Goal: Transaction & Acquisition: Subscribe to service/newsletter

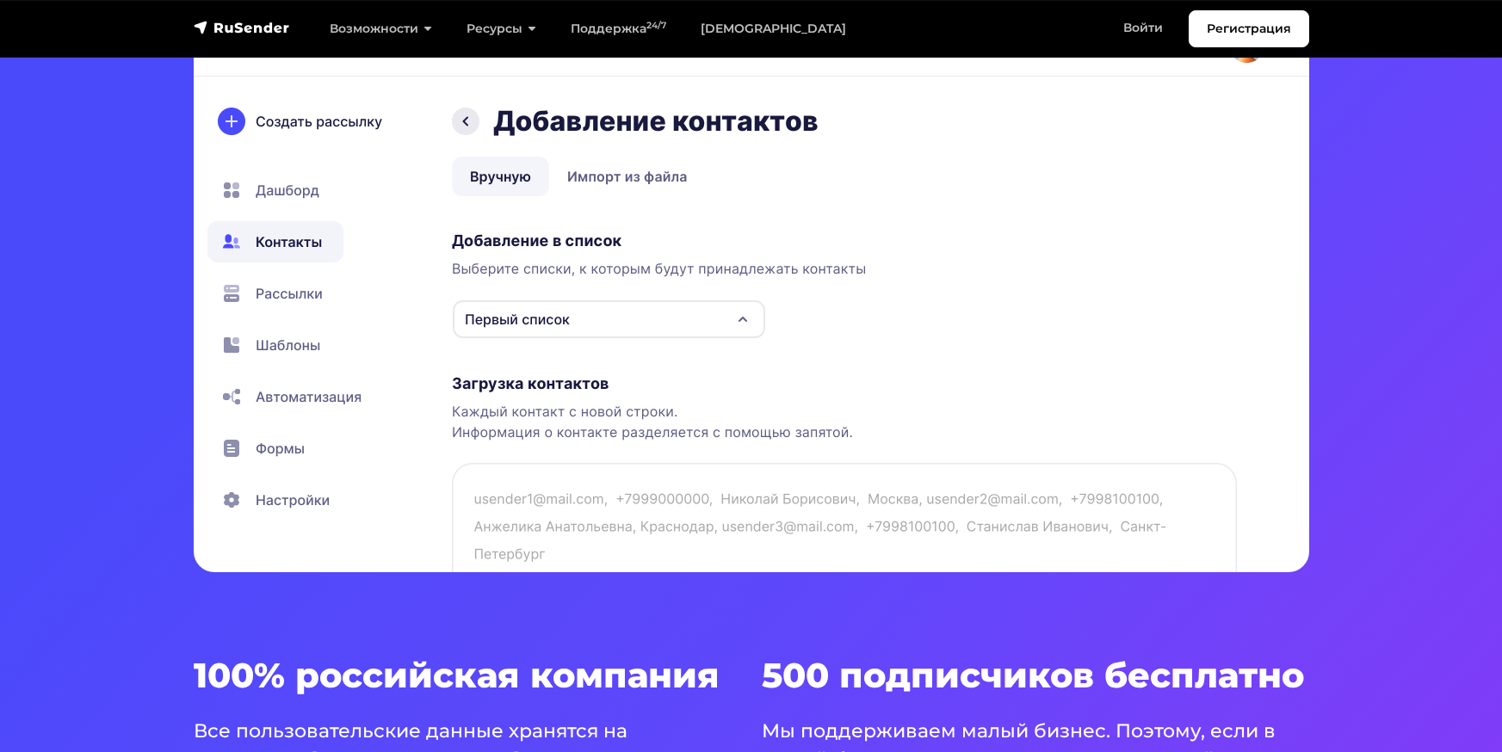
scroll to position [603, 0]
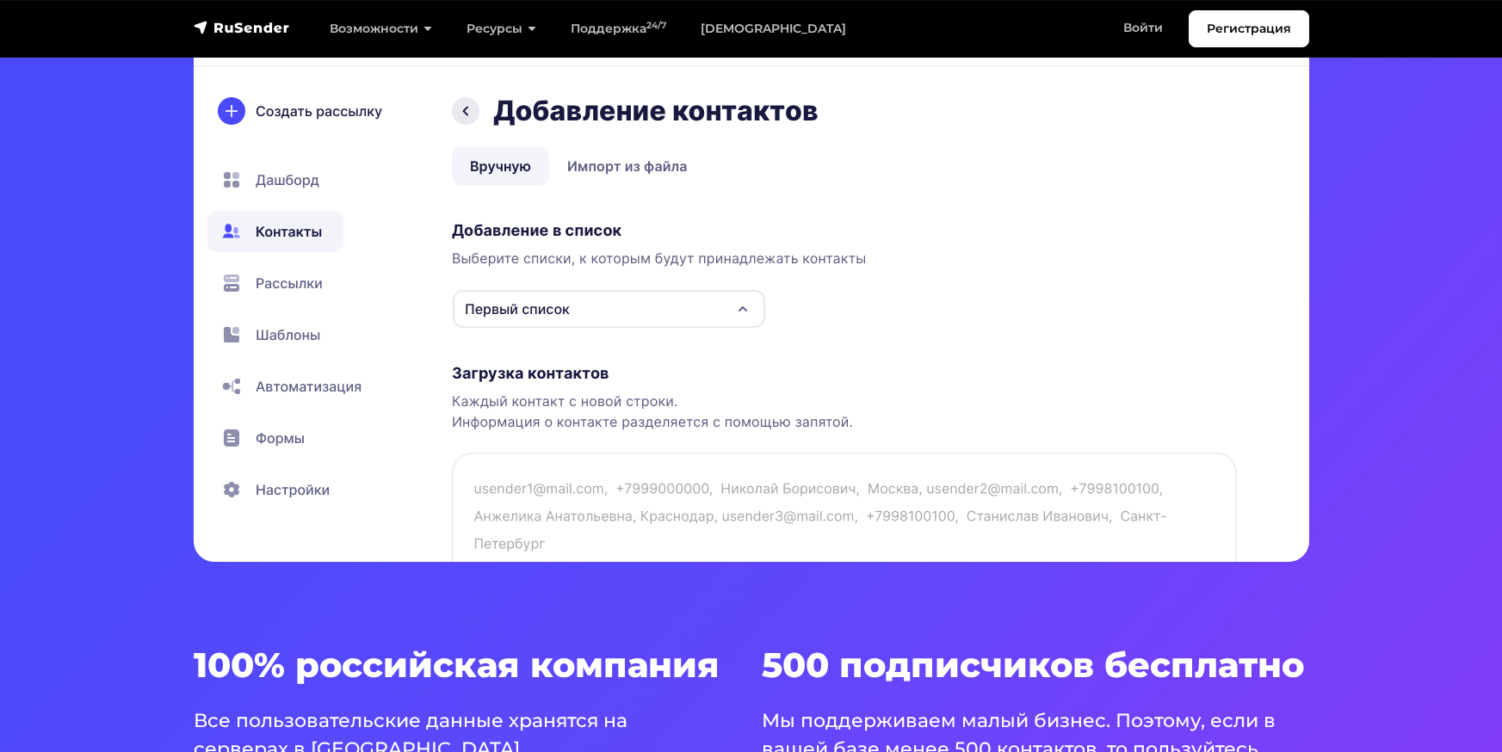
click at [620, 167] on img at bounding box center [752, 261] width 1116 height 603
click at [594, 170] on img at bounding box center [752, 261] width 1116 height 603
click at [519, 170] on img at bounding box center [752, 261] width 1116 height 603
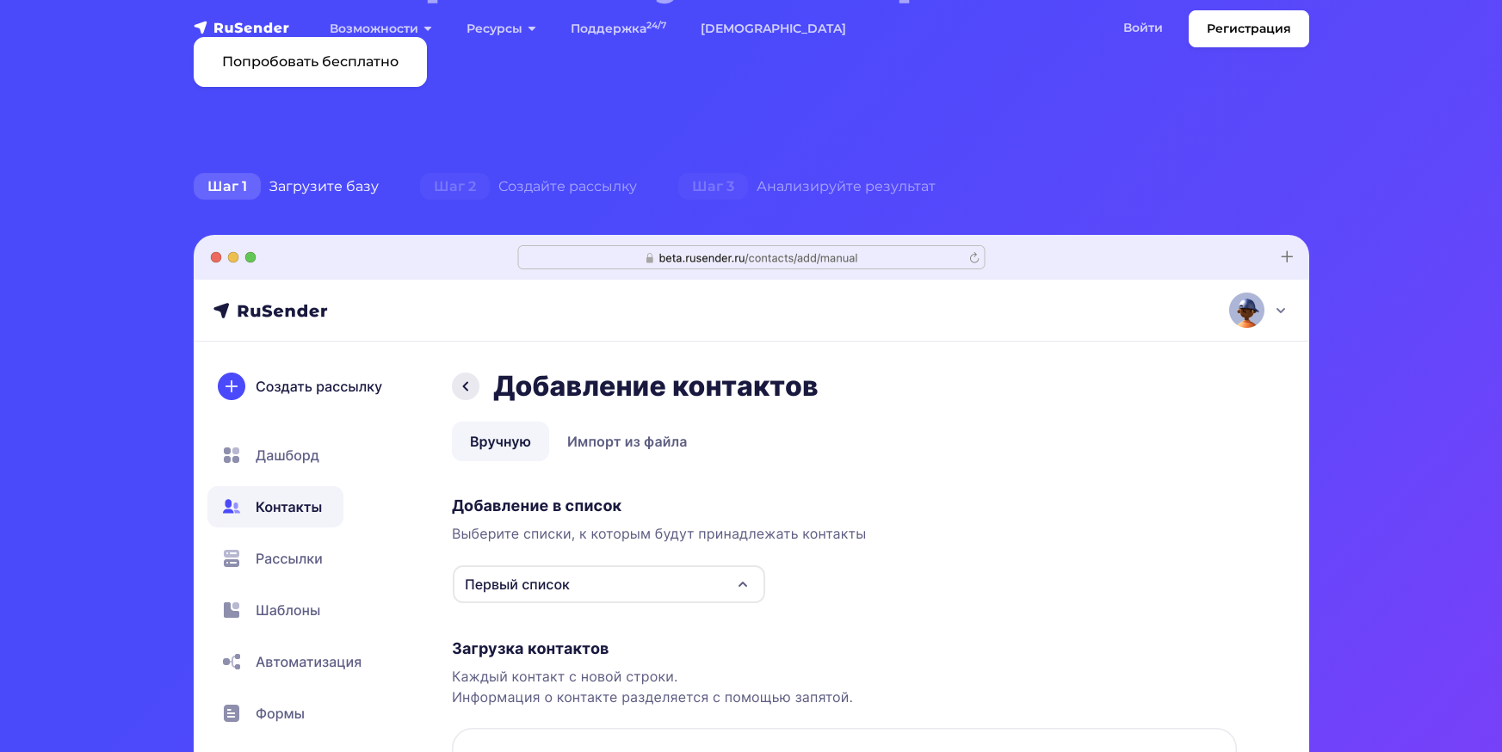
scroll to position [0, 0]
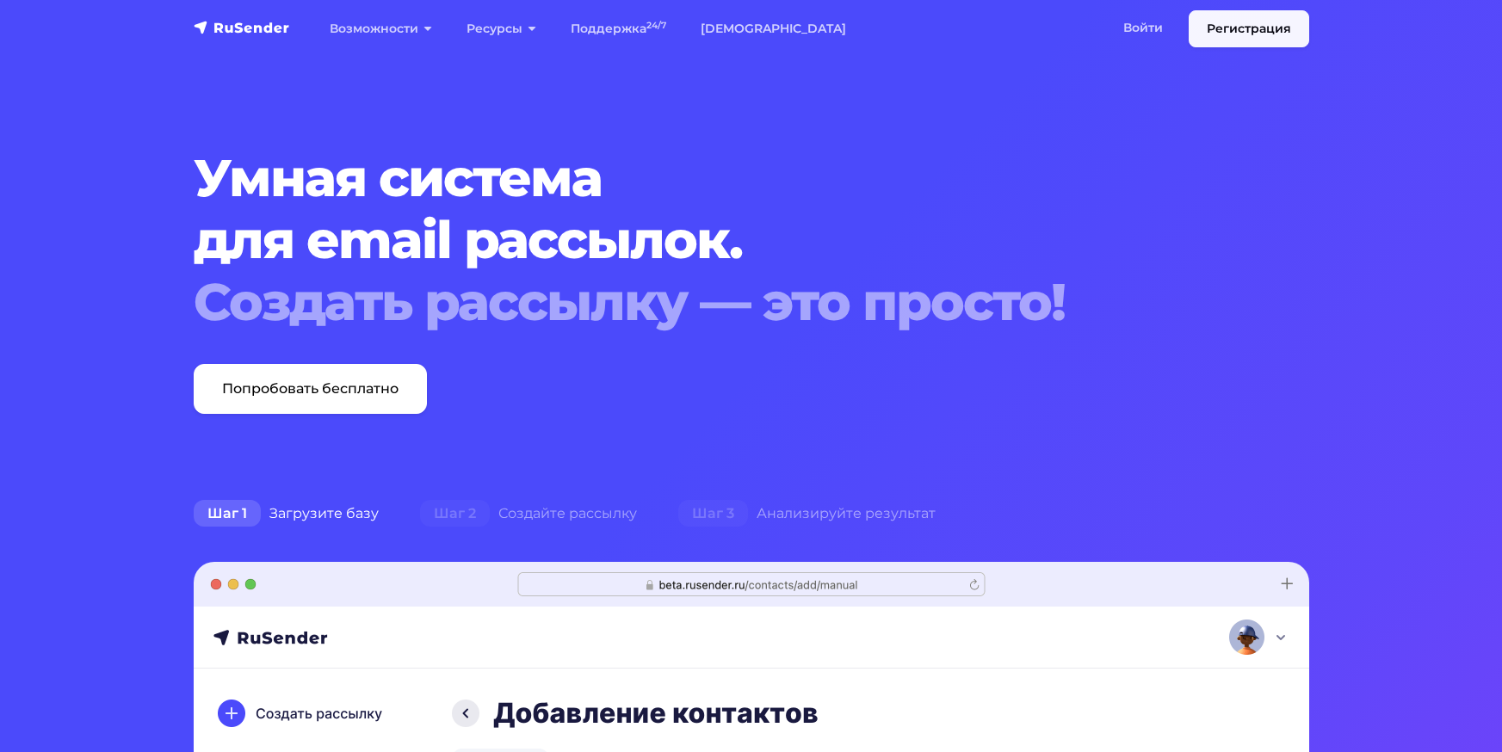
click at [1202, 28] on link "Регистрация" at bounding box center [1249, 28] width 121 height 37
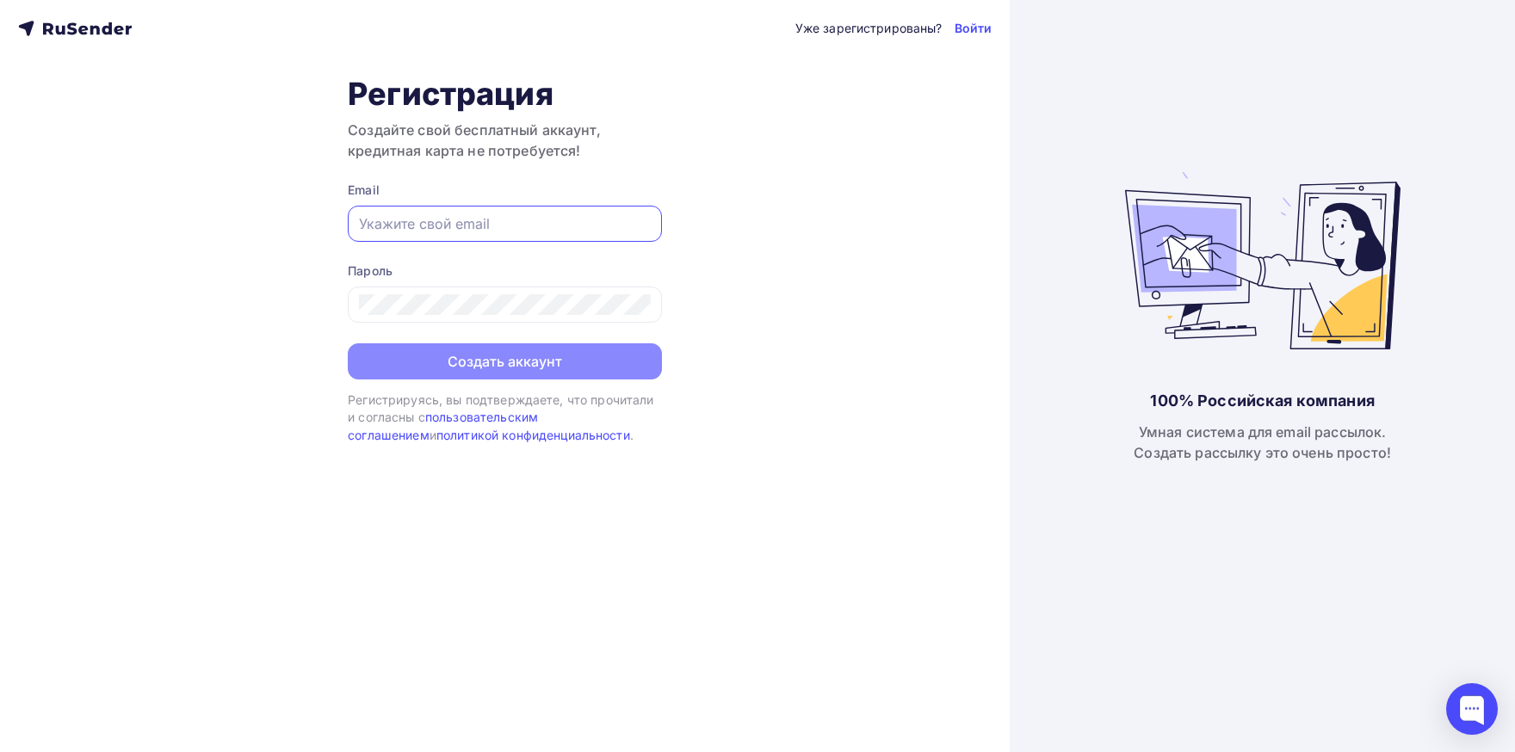
click at [496, 223] on input "text" at bounding box center [505, 223] width 292 height 21
click at [488, 231] on input "text" at bounding box center [505, 223] width 292 height 21
paste input "o.pugacheva.ntcspi@mail.ru"
type input "o.pugacheva.ntcspi@mail.ru"
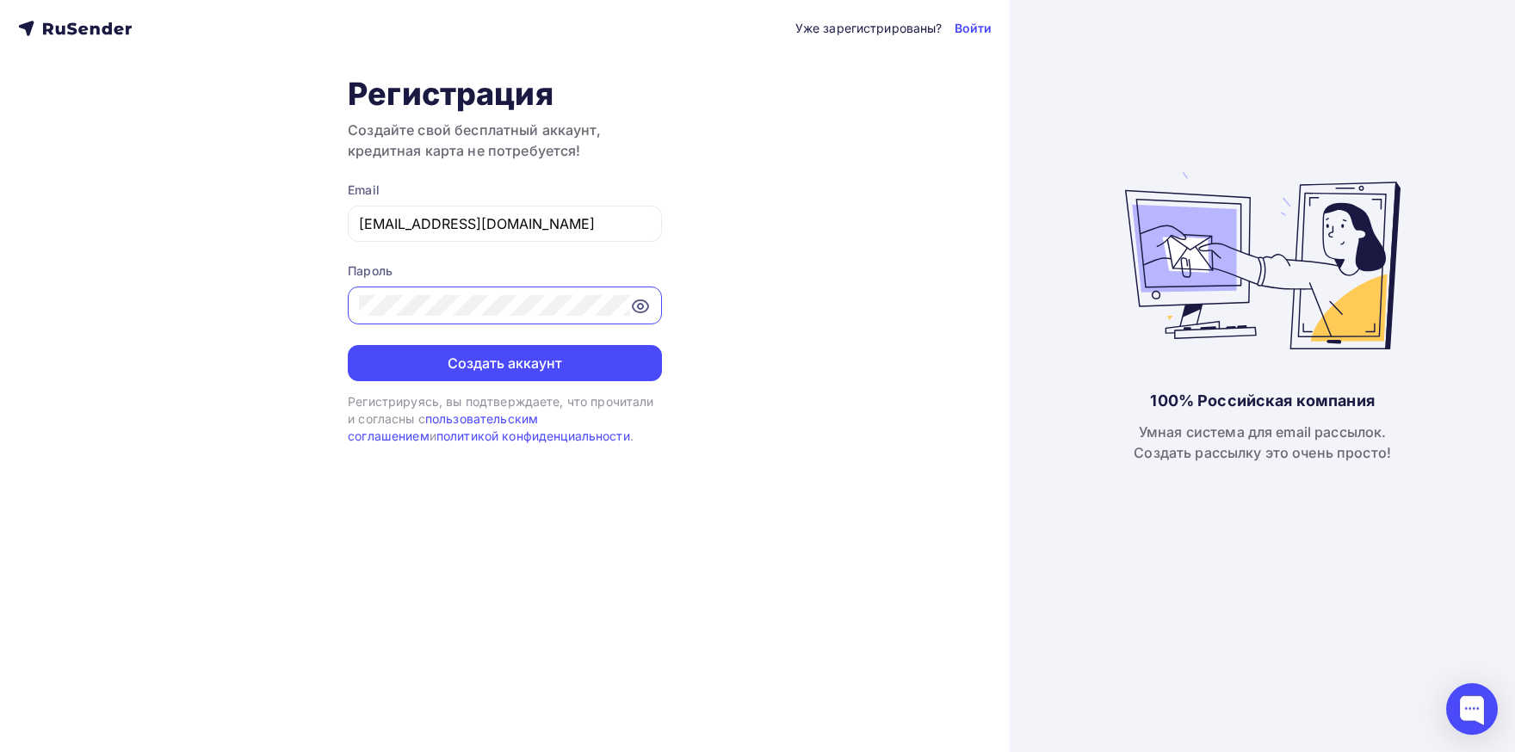
click at [218, 288] on div "Уже зарегистрированы? Войти Регистрация Создайте свой бесплатный аккаунт, креди…" at bounding box center [505, 376] width 1010 height 752
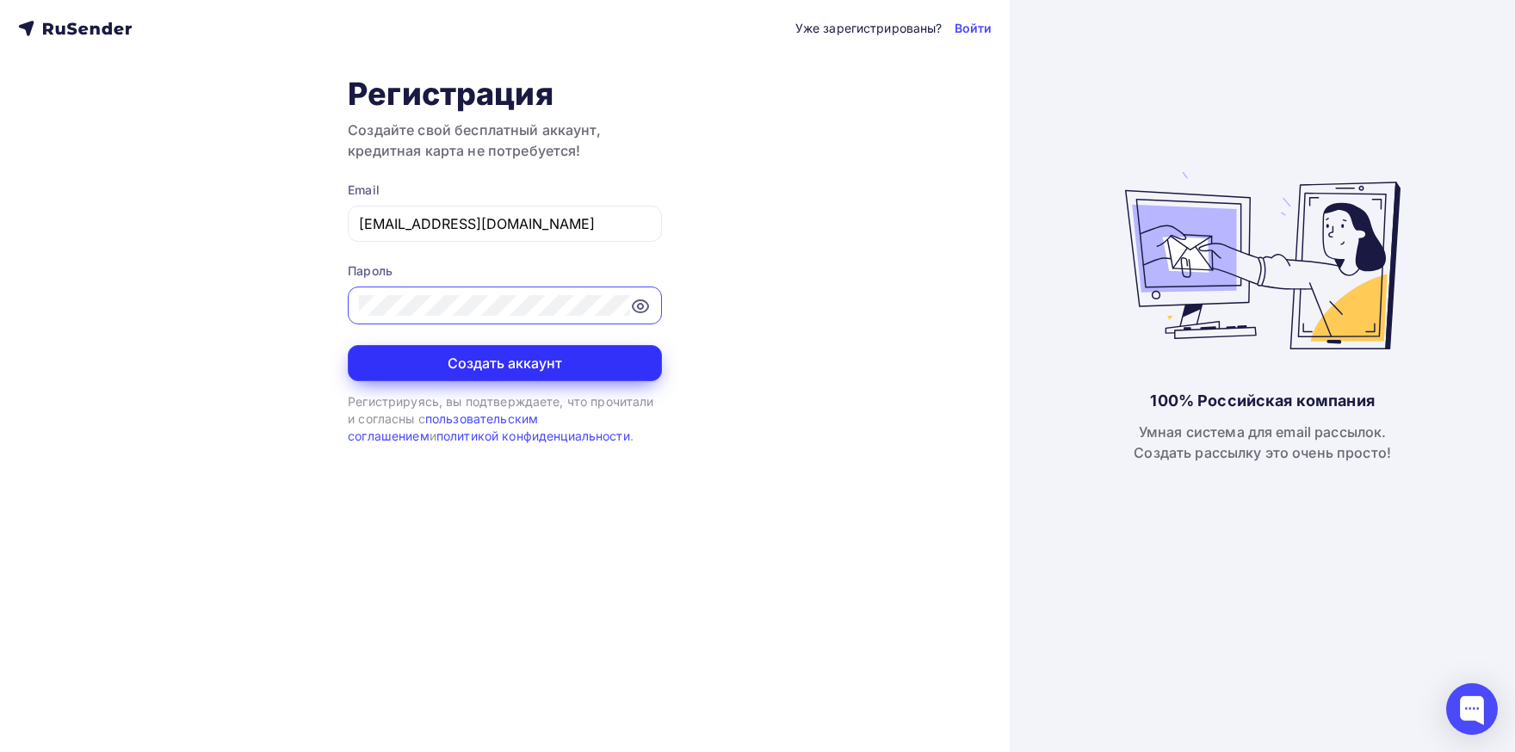
click at [371, 359] on button "Создать аккаунт" at bounding box center [505, 363] width 314 height 36
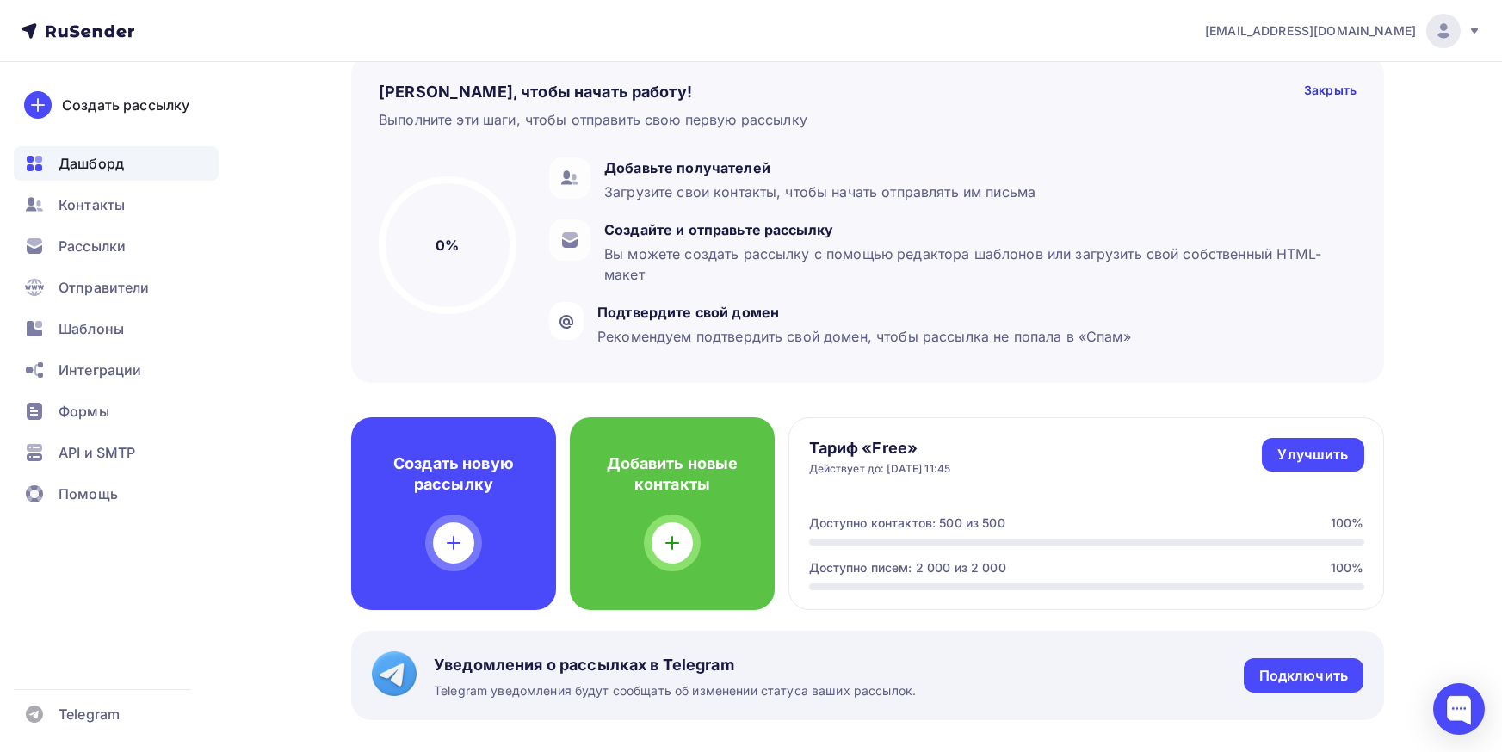
scroll to position [258, 0]
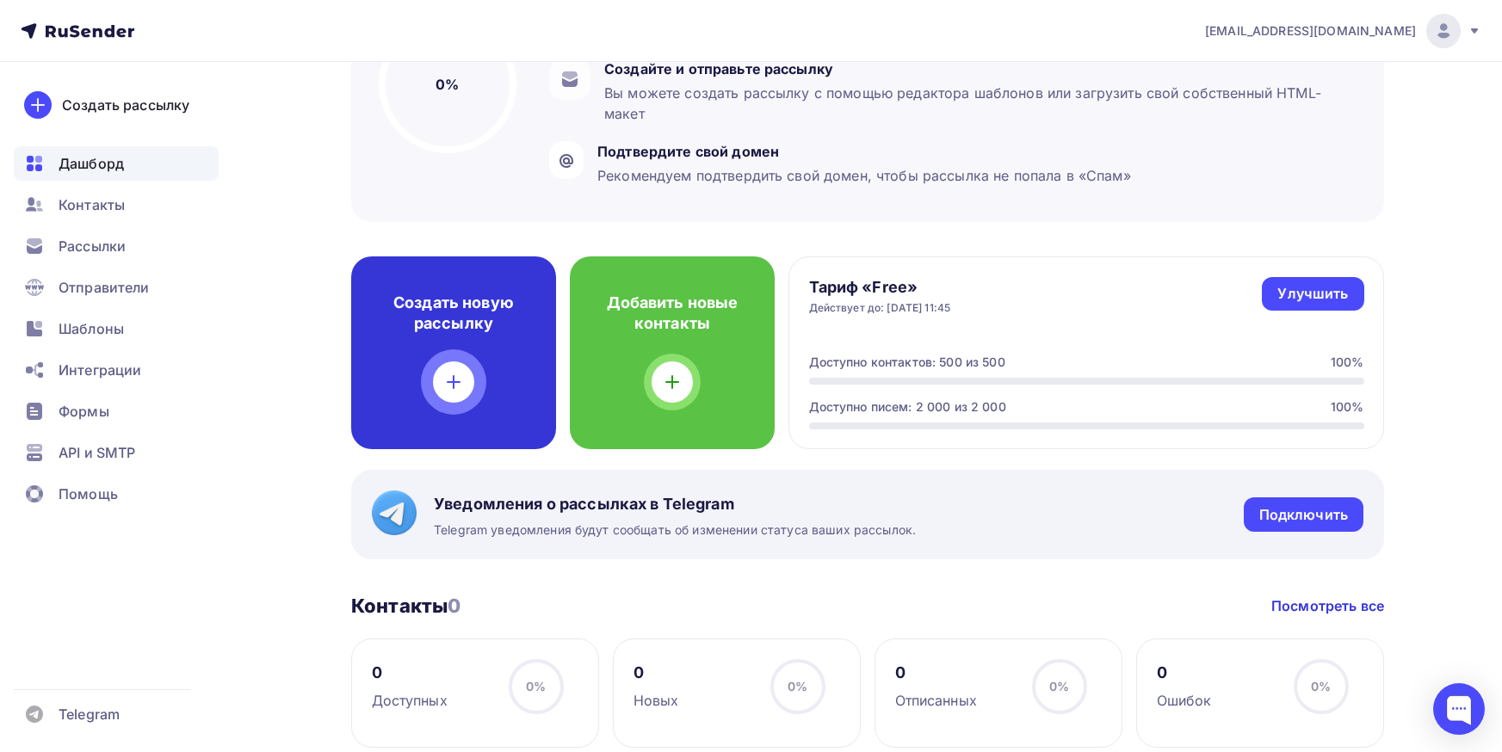
click at [458, 377] on icon at bounding box center [453, 382] width 21 height 21
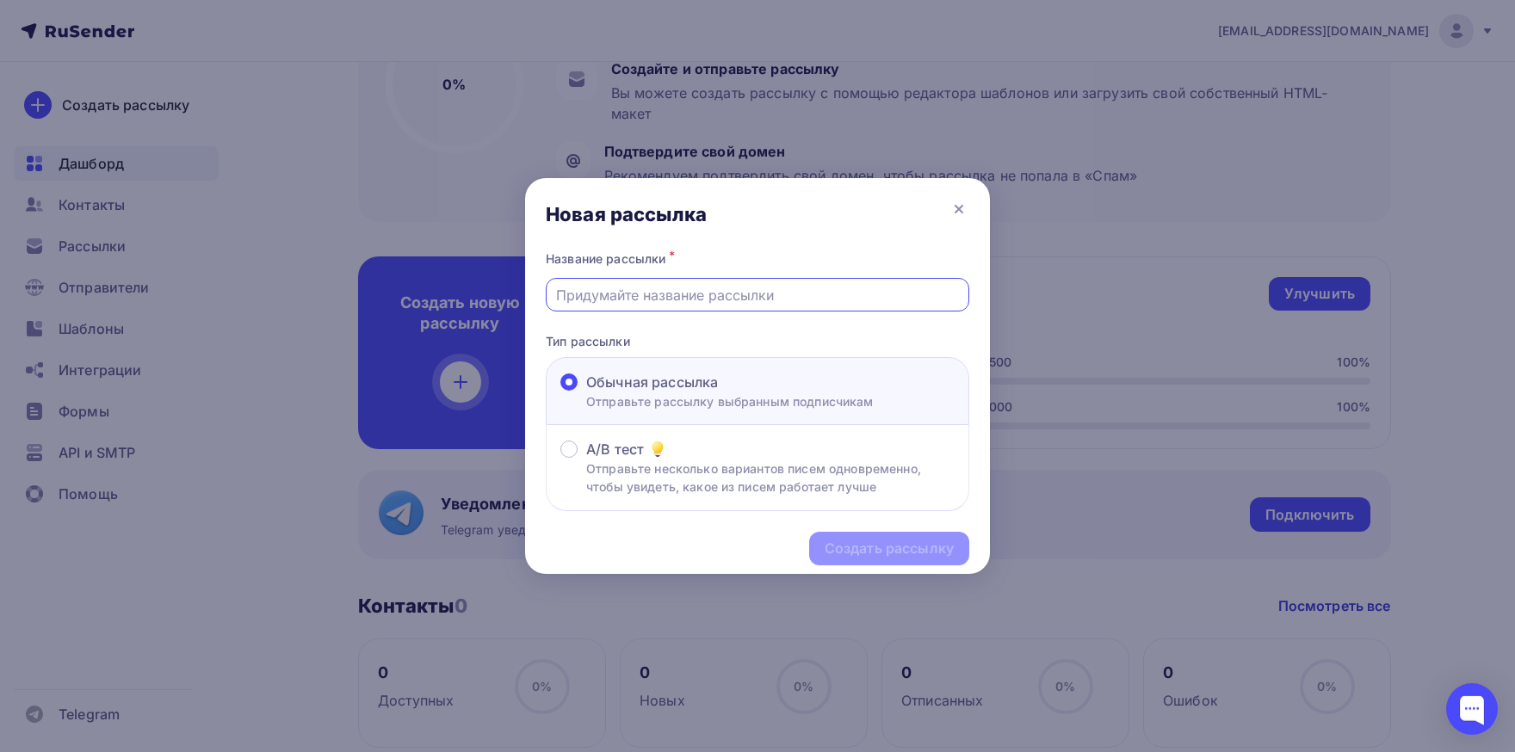
click at [759, 300] on input "text" at bounding box center [758, 295] width 404 height 21
click at [759, 299] on input "text" at bounding box center [758, 295] width 404 height 21
click at [759, 300] on input "text" at bounding box center [758, 295] width 404 height 21
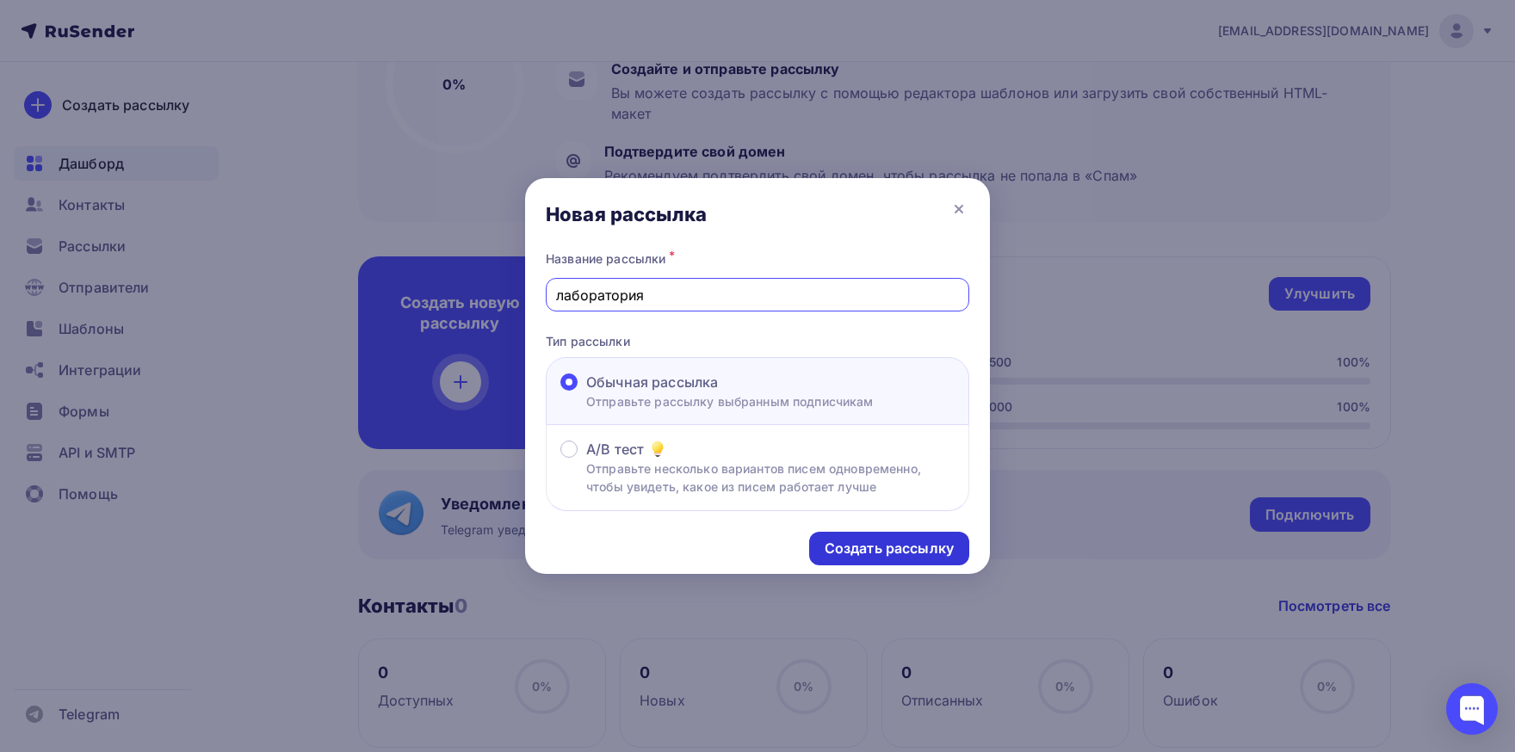
type input "лаборатория"
click at [841, 550] on div "Создать рассылку" at bounding box center [889, 549] width 129 height 20
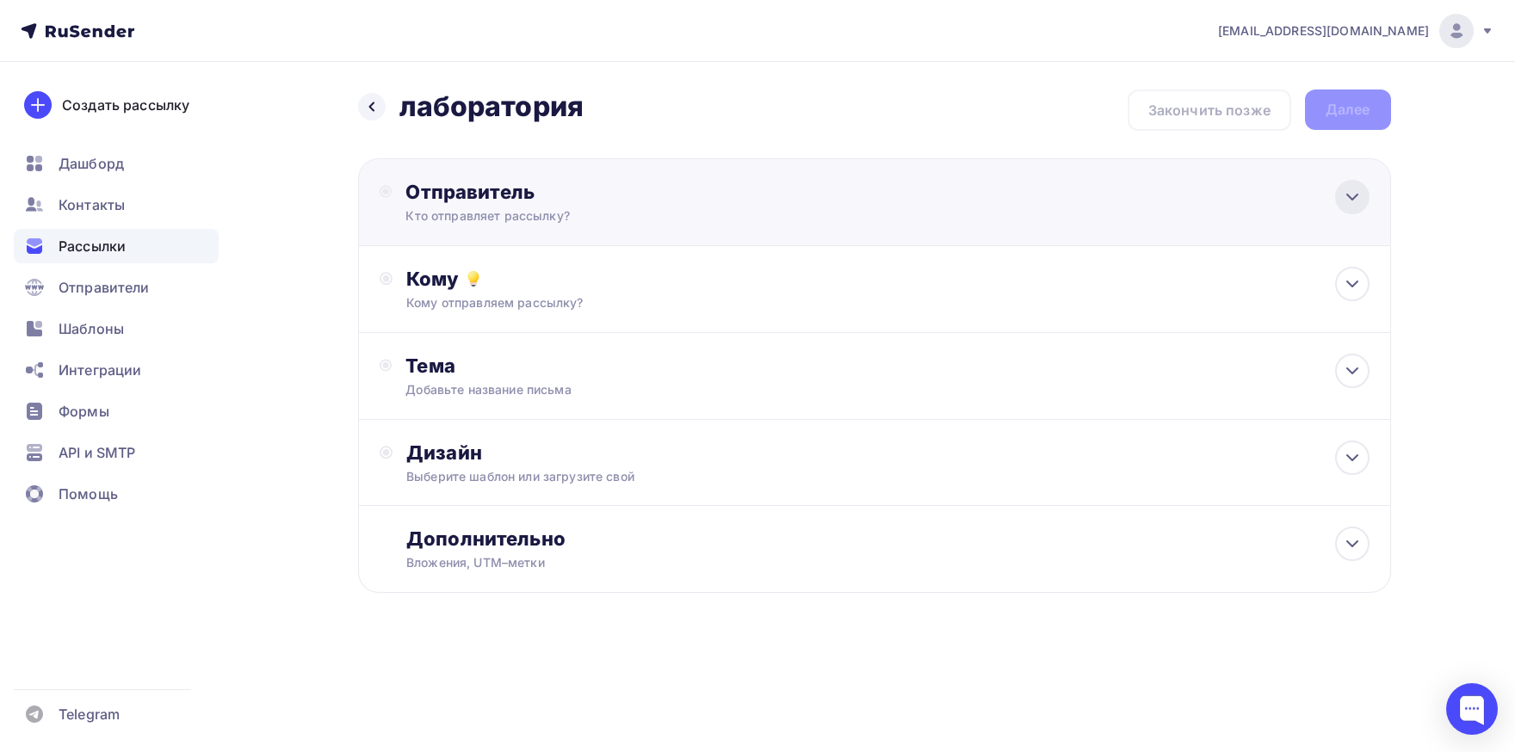
click at [1344, 201] on icon at bounding box center [1352, 197] width 21 height 21
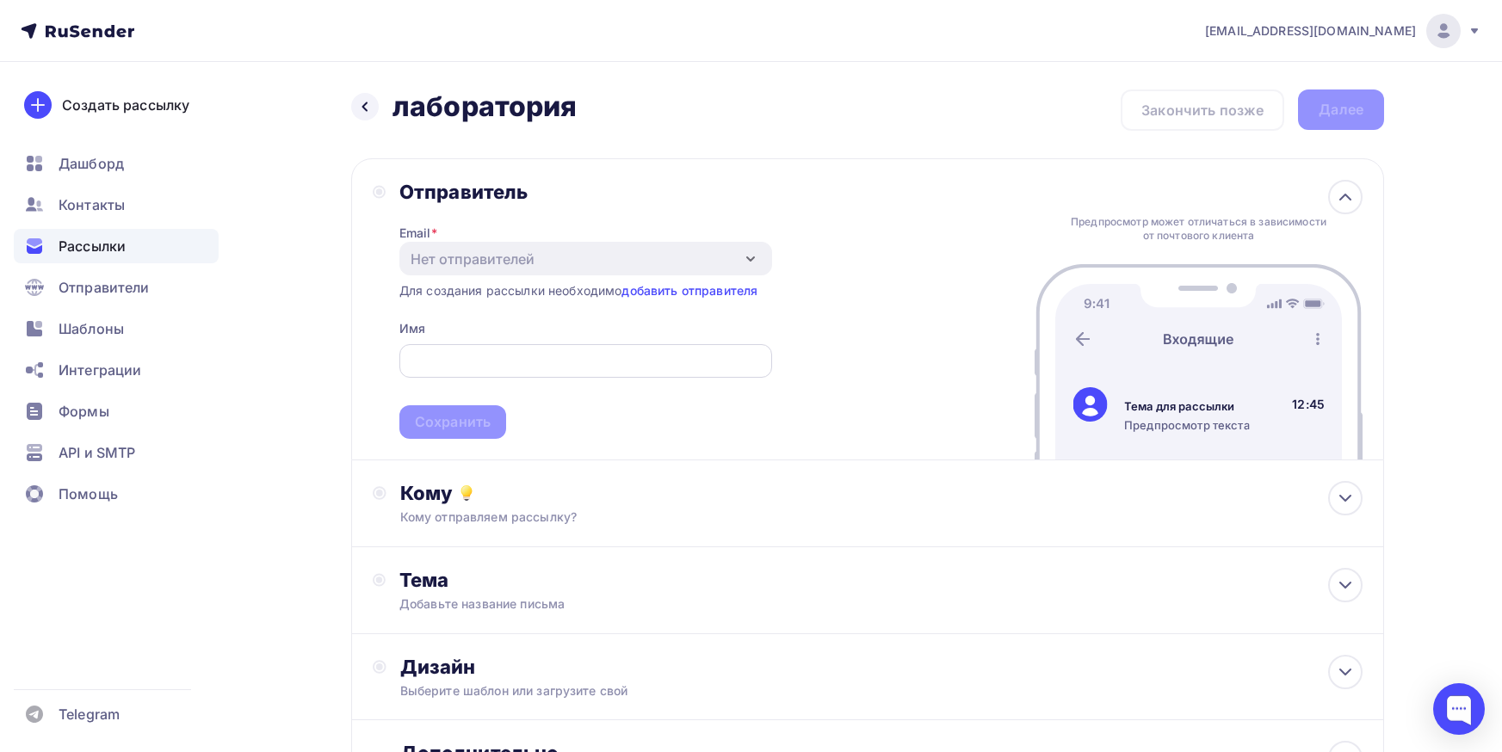
click at [461, 369] on input "text" at bounding box center [585, 361] width 353 height 21
click at [465, 355] on input "text" at bounding box center [585, 361] width 353 height 21
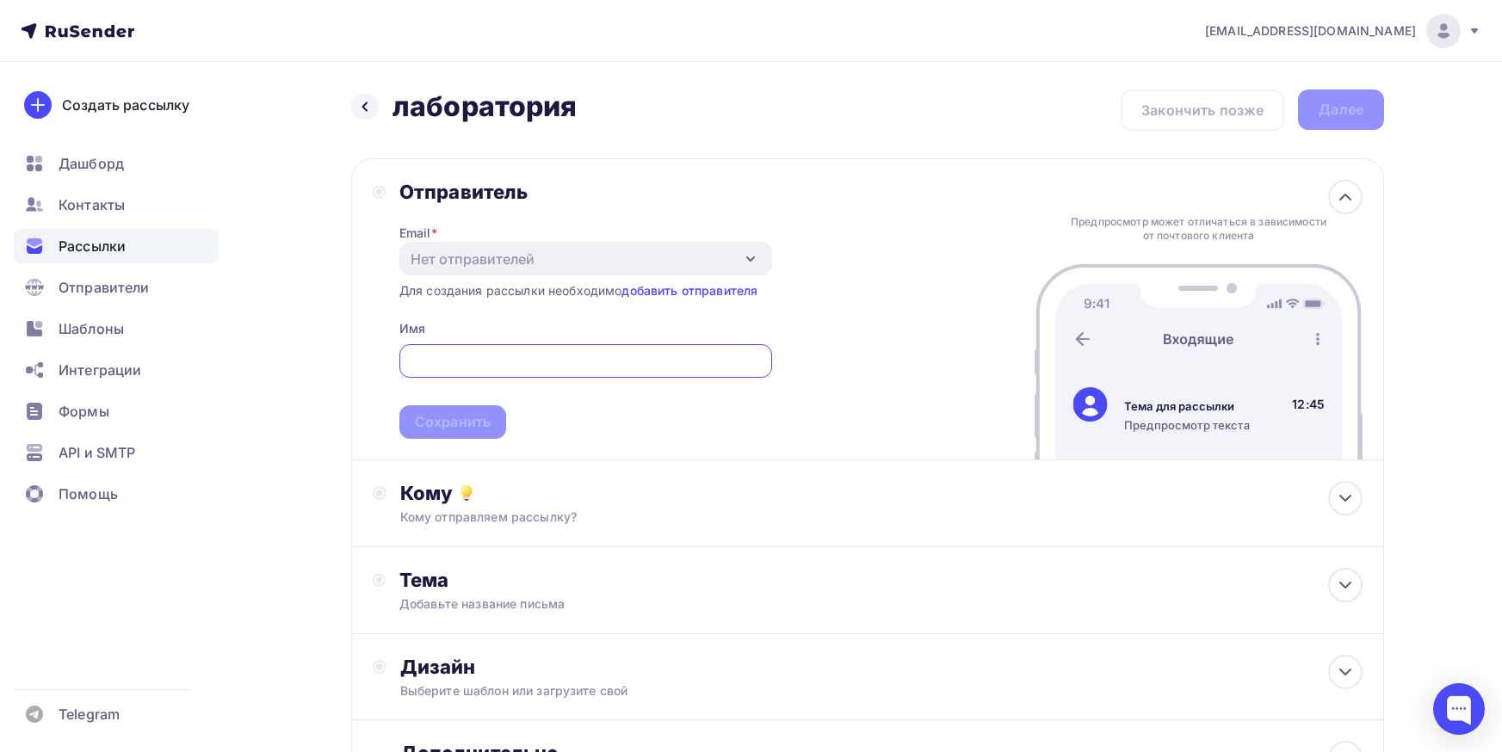
click at [433, 361] on input "text" at bounding box center [585, 361] width 353 height 21
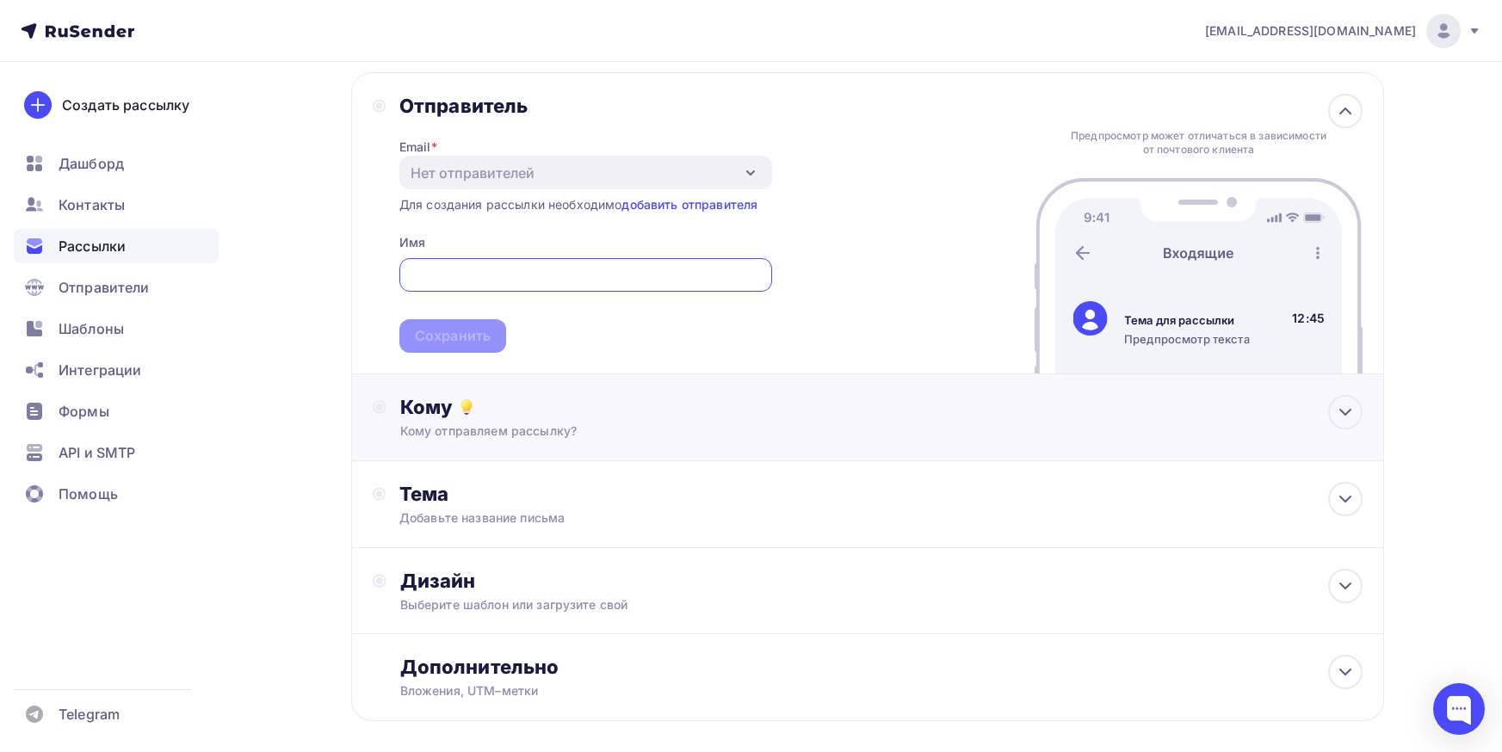
click at [439, 407] on div "Кому" at bounding box center [881, 407] width 962 height 24
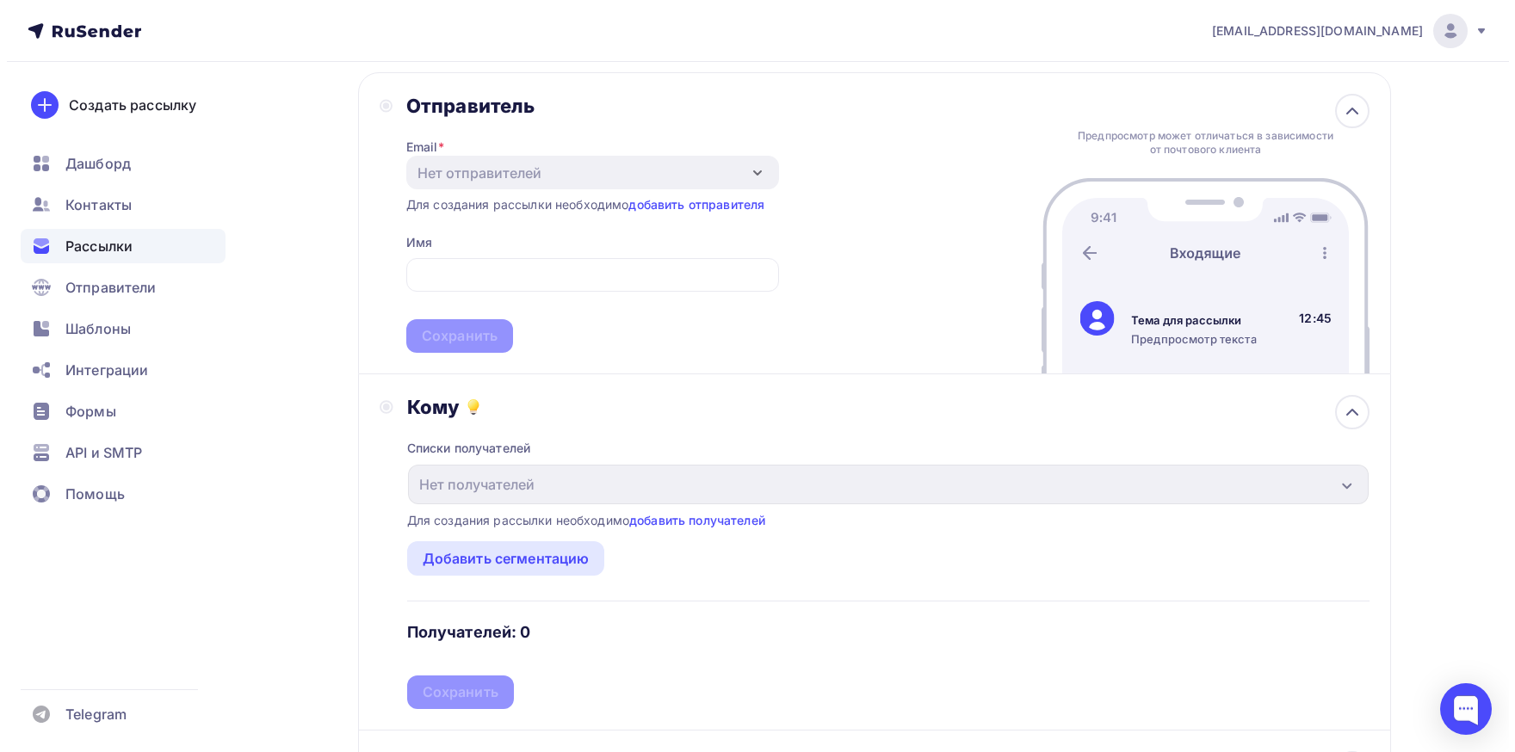
scroll to position [0, 0]
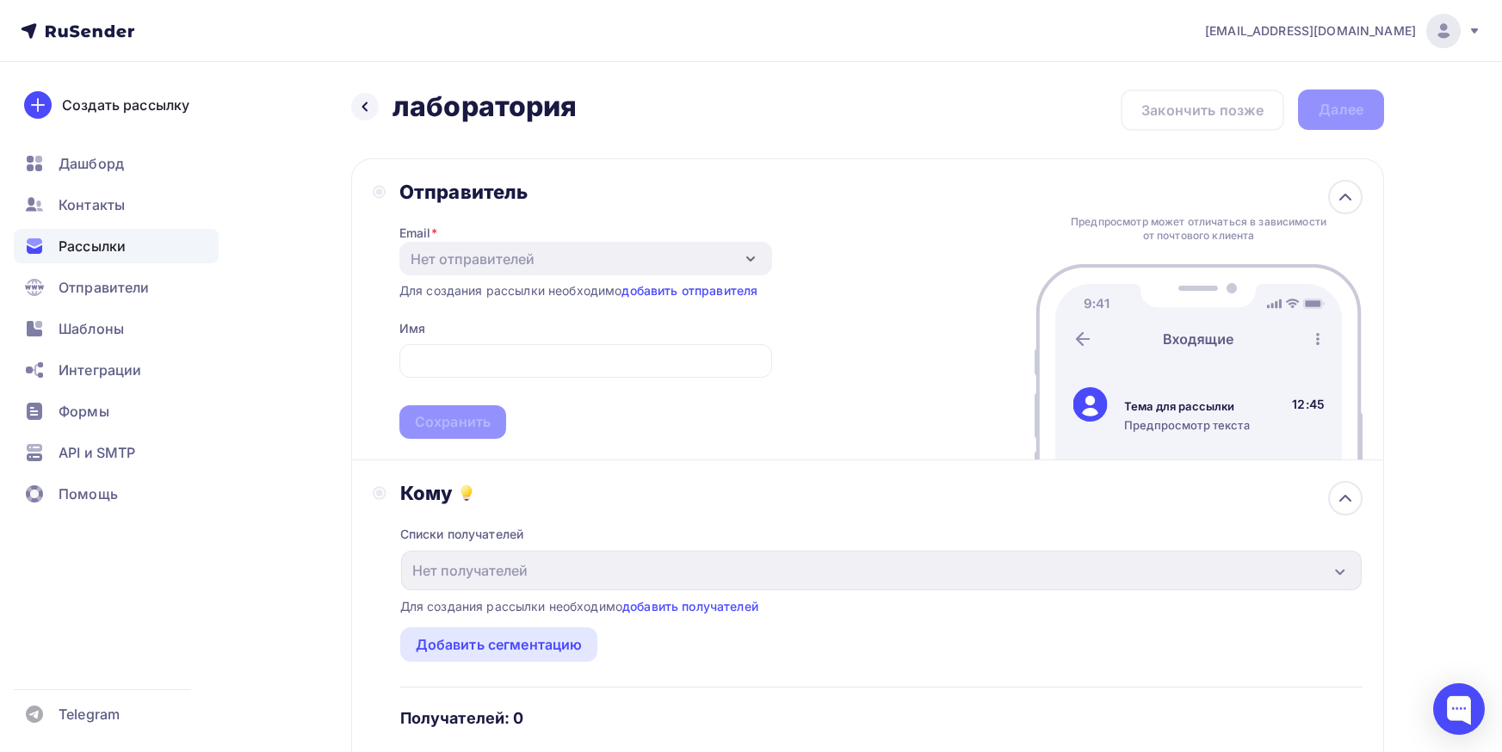
click at [455, 342] on span "Сохранить" at bounding box center [585, 388] width 373 height 102
click at [466, 356] on input "text" at bounding box center [585, 361] width 353 height 21
click at [467, 356] on input "text" at bounding box center [585, 361] width 353 height 21
click at [448, 358] on input "text" at bounding box center [585, 361] width 353 height 21
type input "Пугачева Оксана"
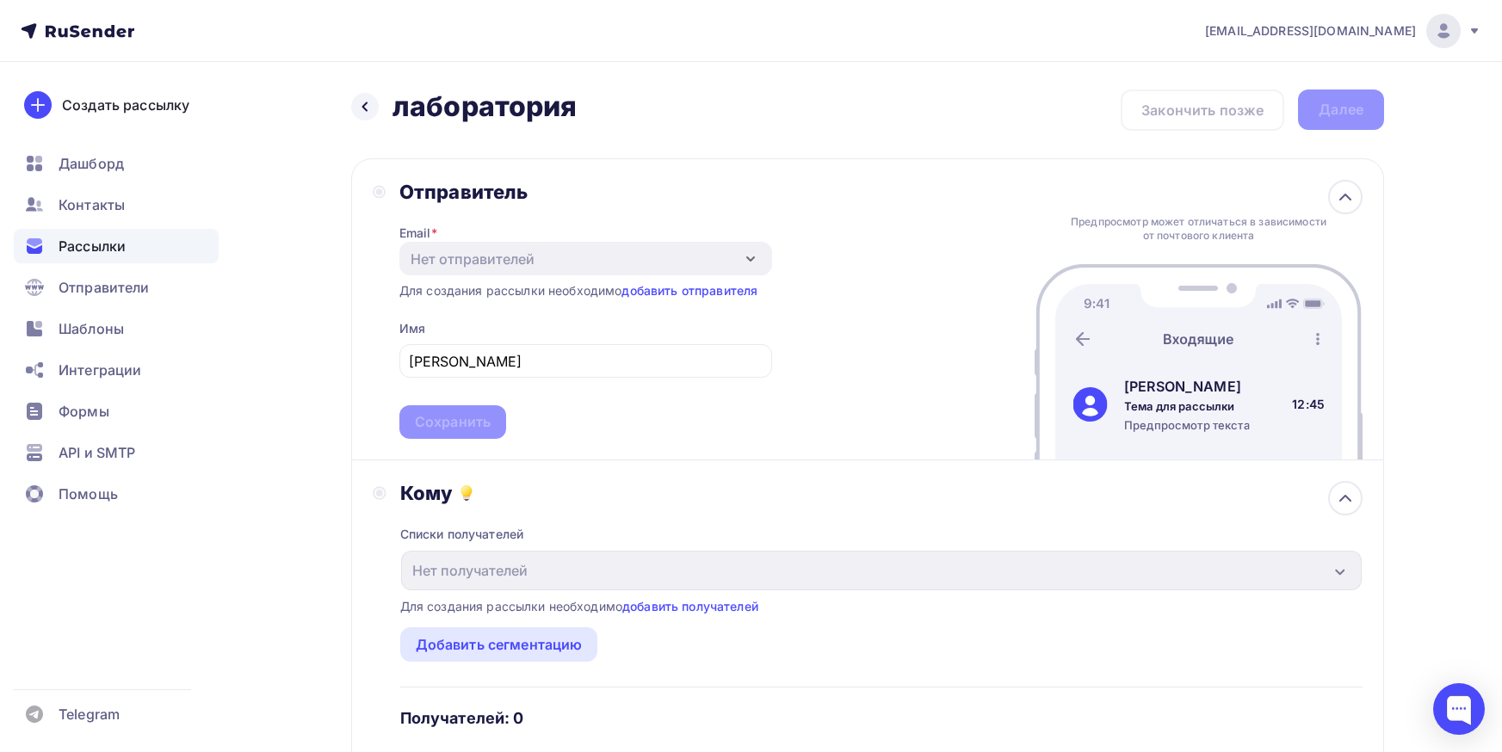
click at [498, 314] on div "Email * Нет отправителей Добавить отправителя Для создания рассылки необходимо …" at bounding box center [585, 321] width 373 height 235
click at [718, 287] on link "добавить отправителя" at bounding box center [689, 290] width 136 height 15
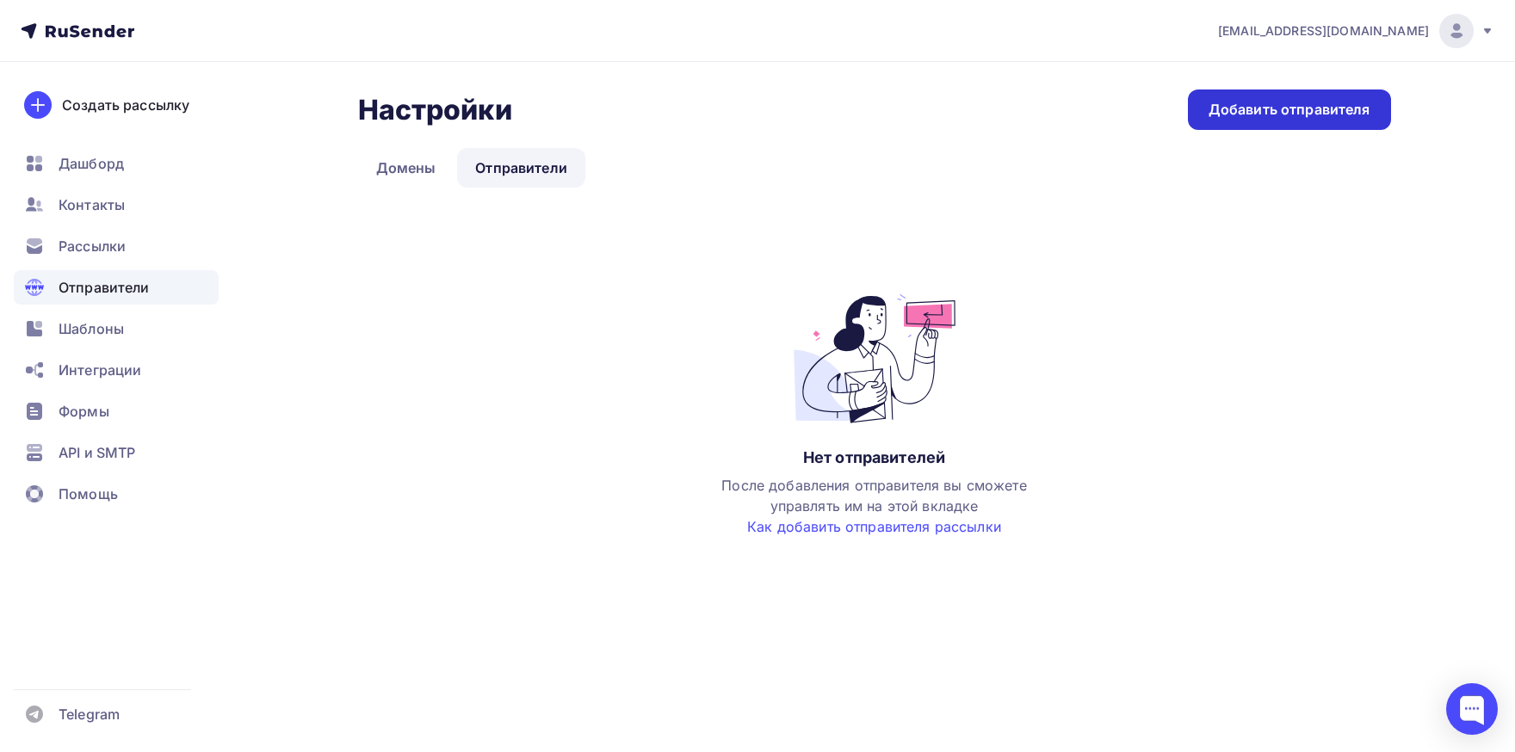
click at [1292, 106] on div "Добавить отправителя" at bounding box center [1289, 110] width 162 height 20
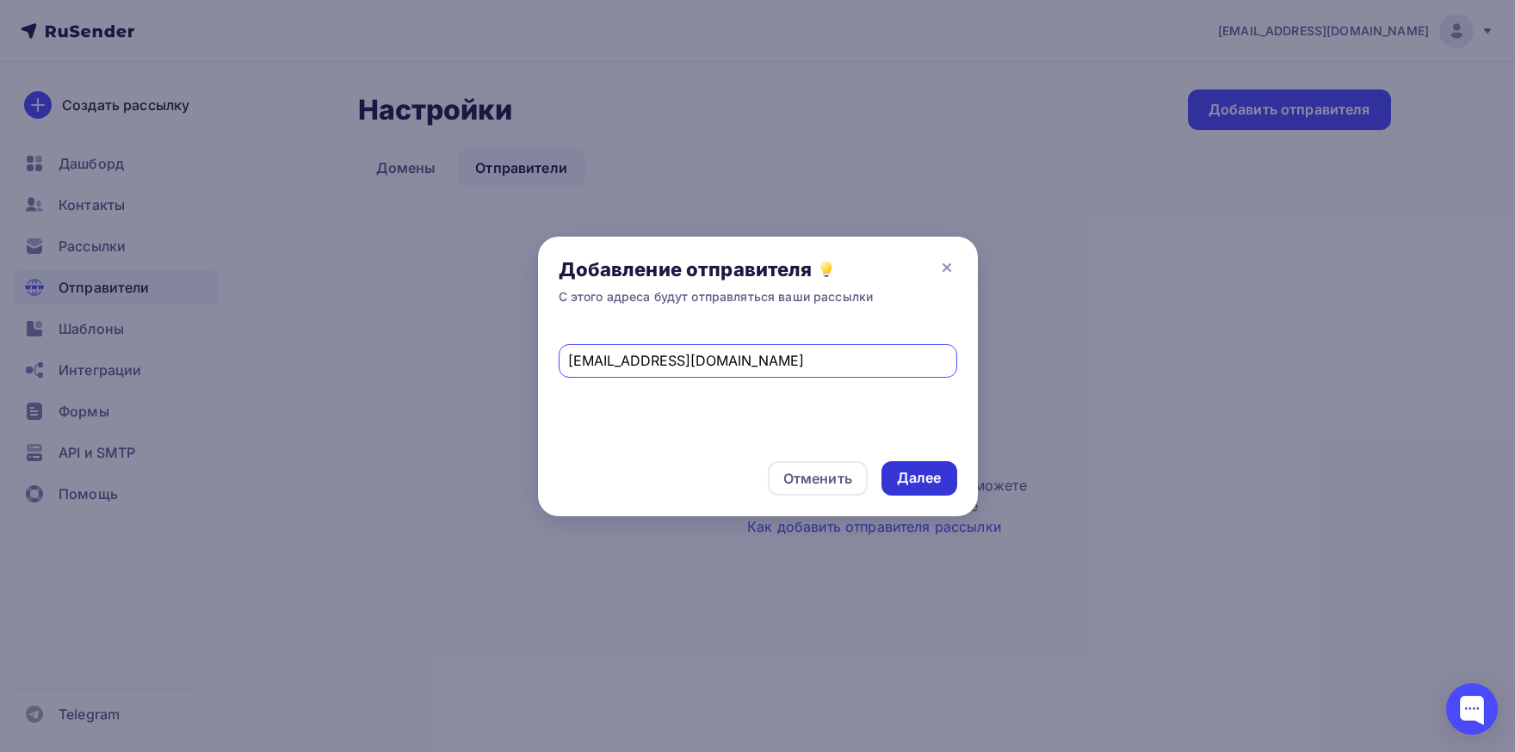
type input "[EMAIL_ADDRESS][DOMAIN_NAME]"
click at [924, 484] on div "Далее" at bounding box center [919, 478] width 45 height 20
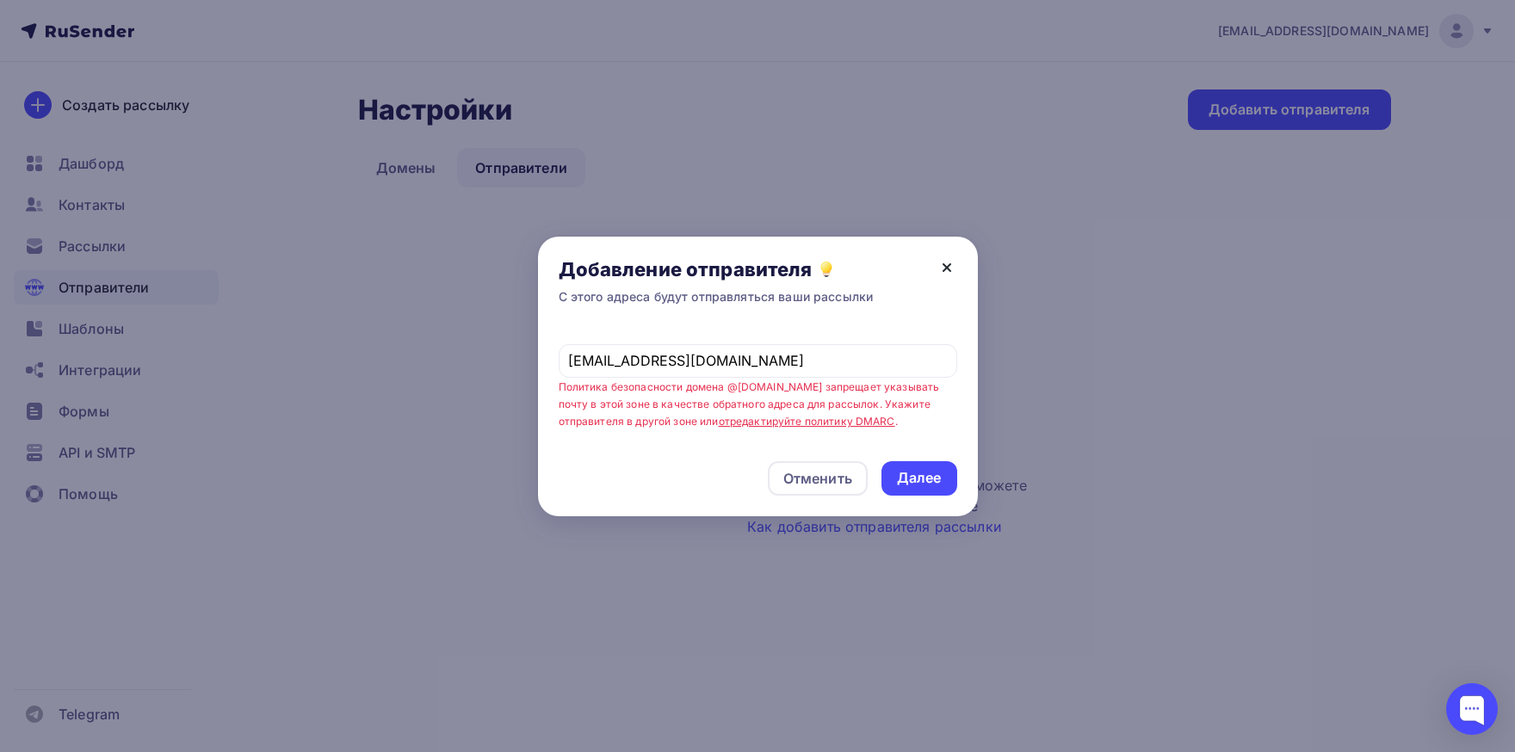
click at [947, 263] on icon at bounding box center [946, 267] width 21 height 21
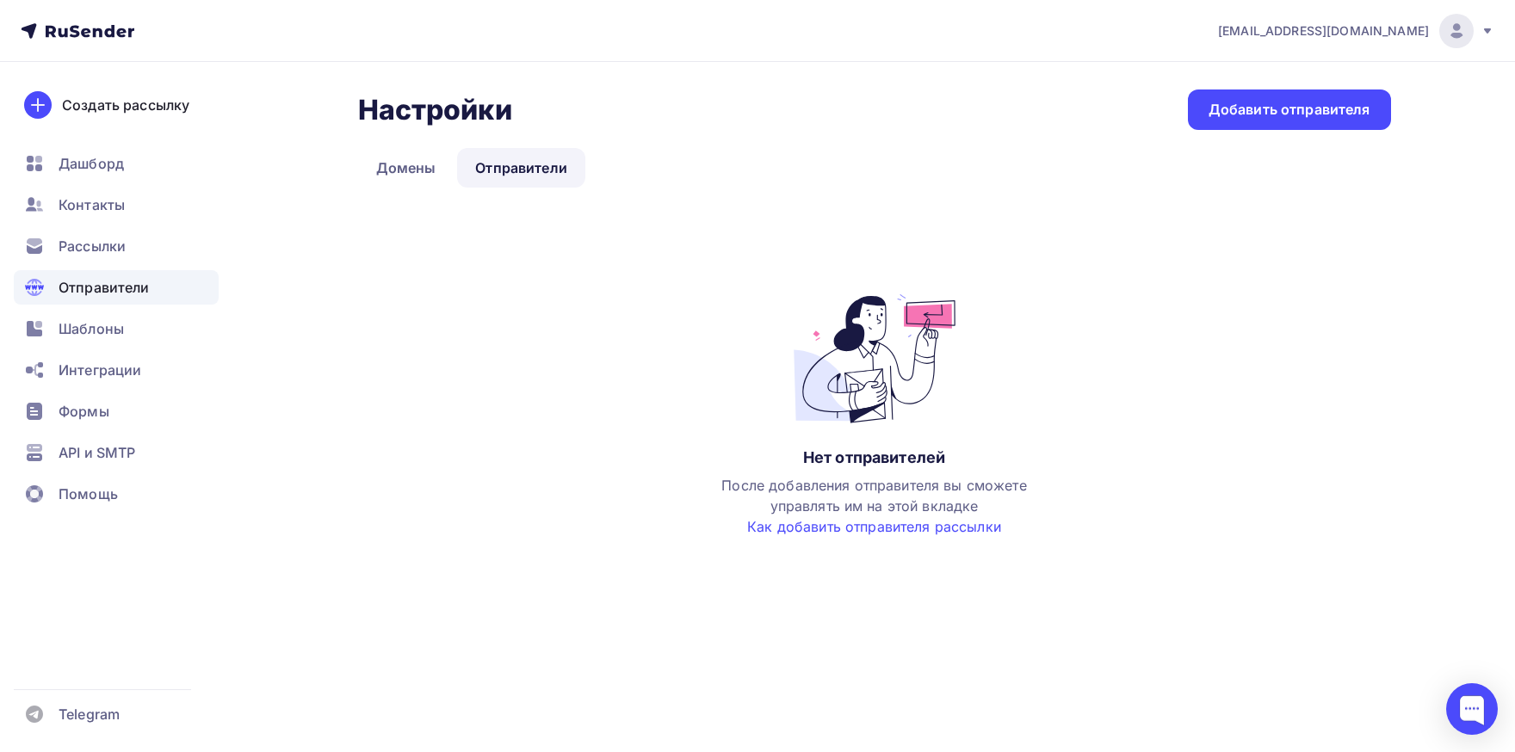
drag, startPoint x: 1128, startPoint y: 242, endPoint x: 1004, endPoint y: 164, distance: 146.2
click at [1128, 240] on div "Нет отправителей После добавления отправителя вы сможете управлять им на этой в…" at bounding box center [874, 401] width 1033 height 339
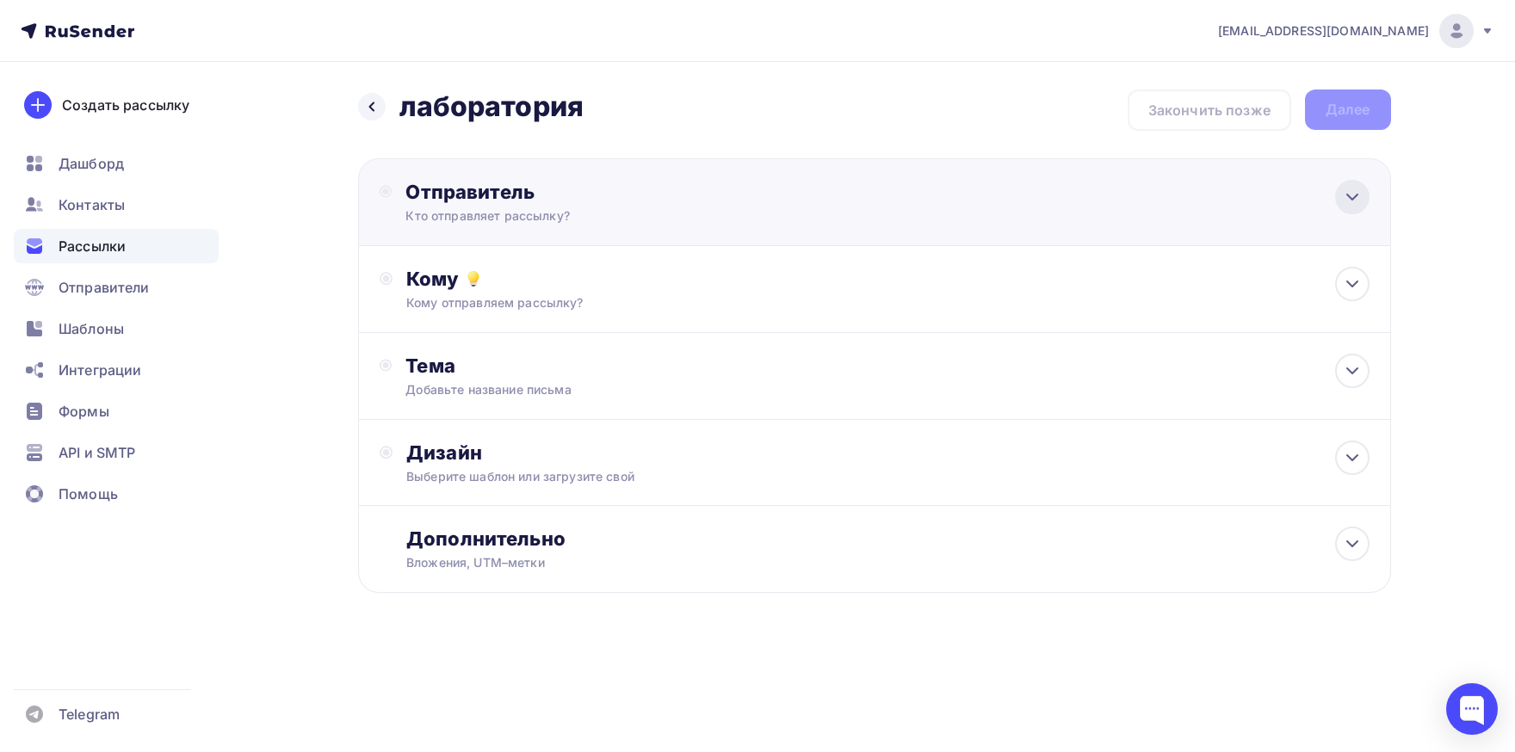
click at [1344, 202] on icon at bounding box center [1352, 197] width 21 height 21
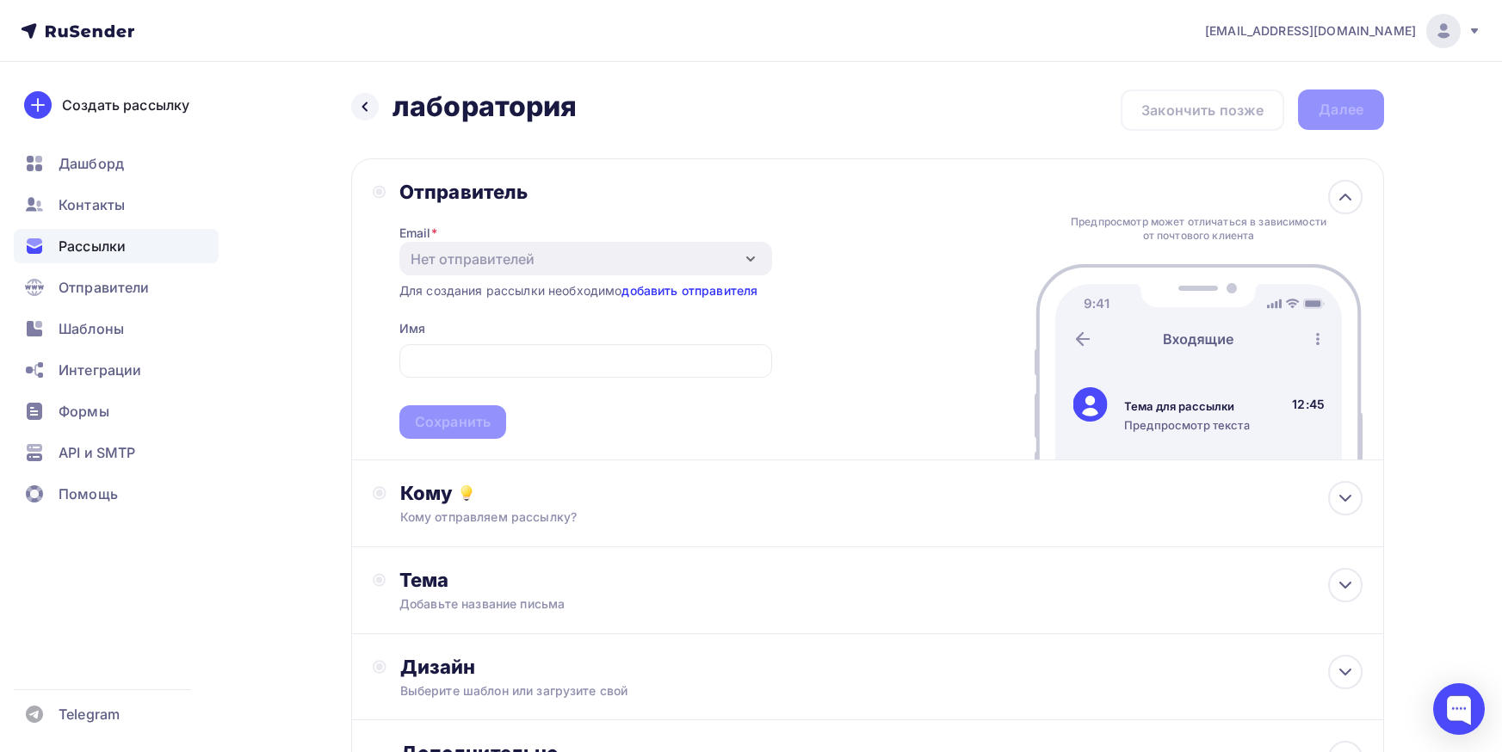
click at [668, 291] on link "добавить отправителя" at bounding box center [689, 290] width 136 height 15
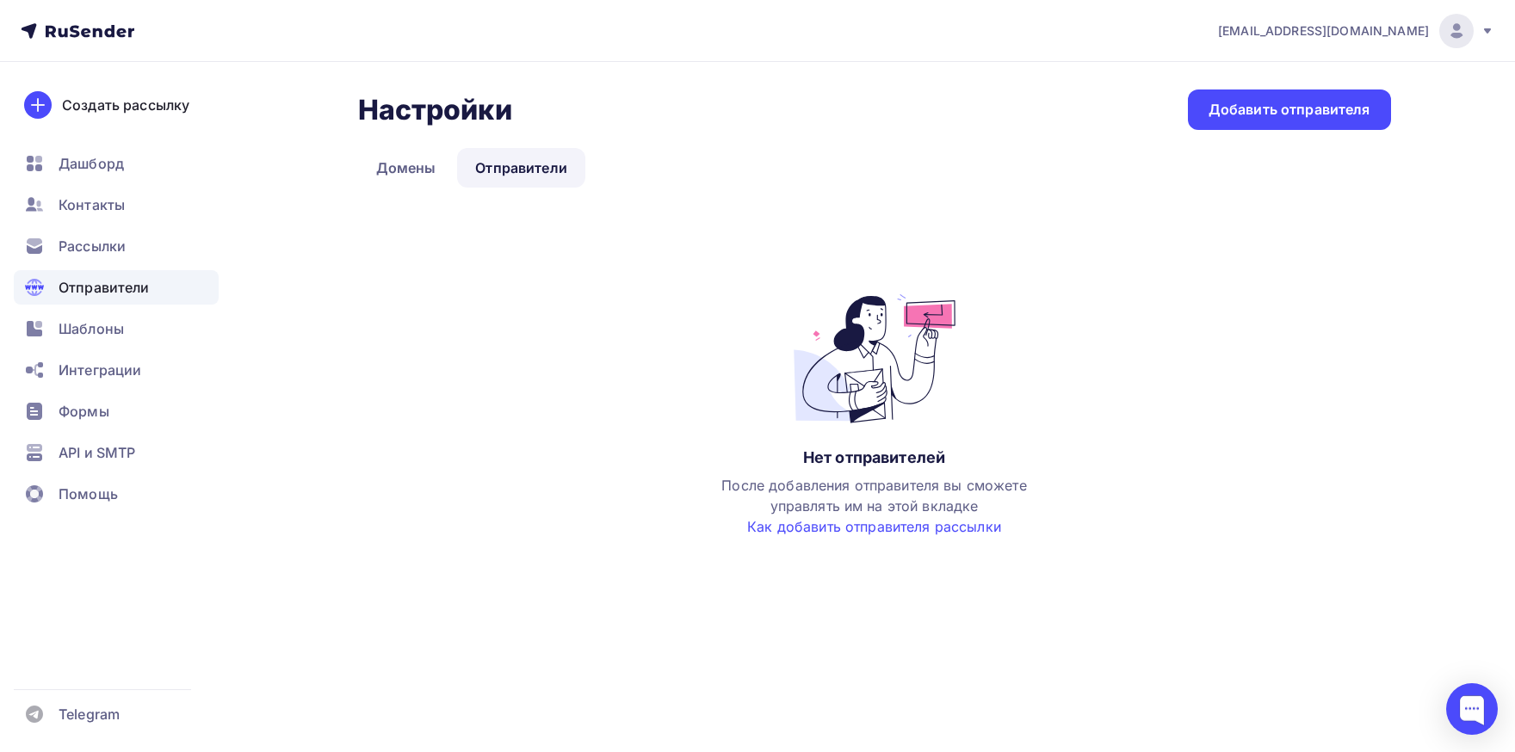
click at [899, 536] on div "После добавления отправителя вы сможете управлять им на этой вкладке Как добави…" at bounding box center [874, 506] width 344 height 62
click at [900, 533] on link "Как добавить отправителя рассылки" at bounding box center [874, 526] width 254 height 17
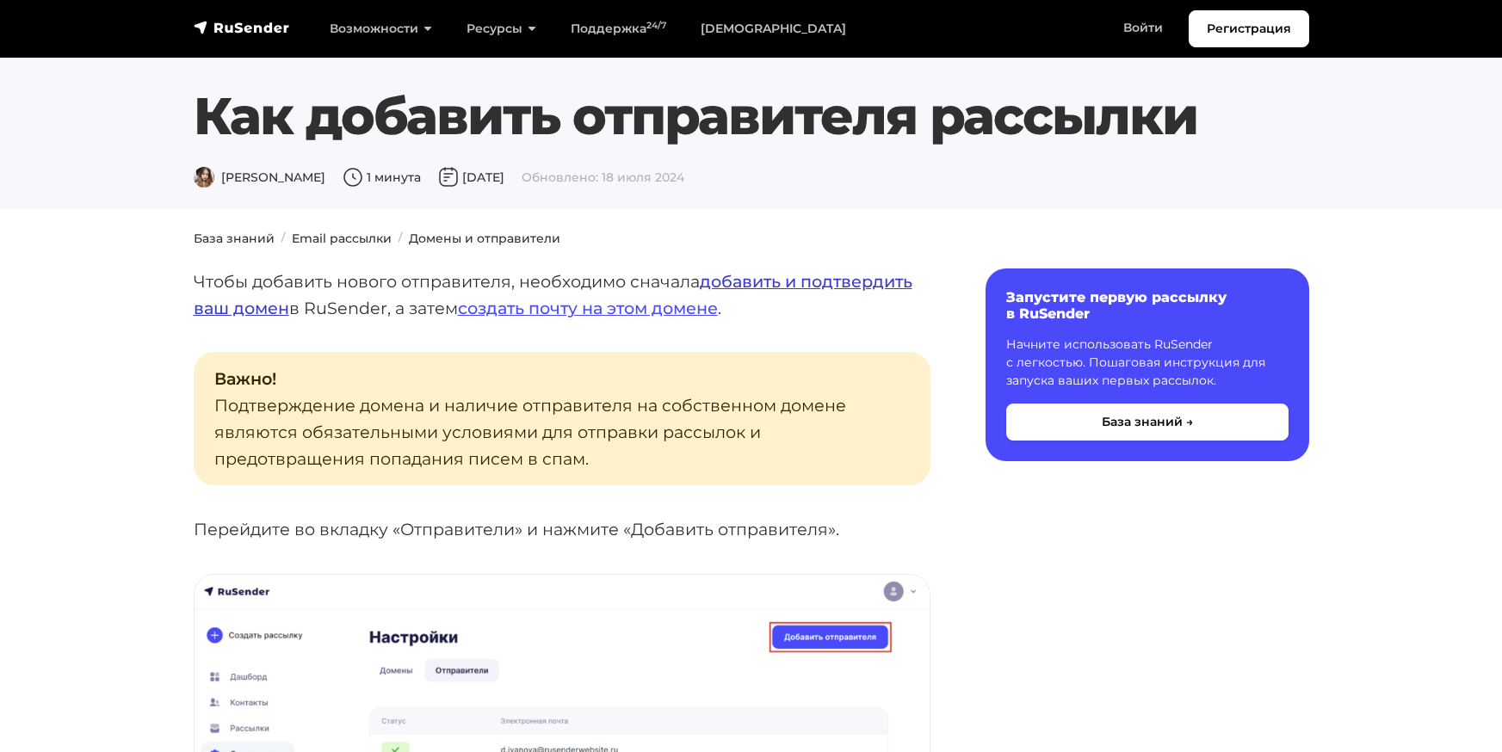
click at [765, 280] on link "добавить и подтвердить ваш домен" at bounding box center [553, 294] width 719 height 47
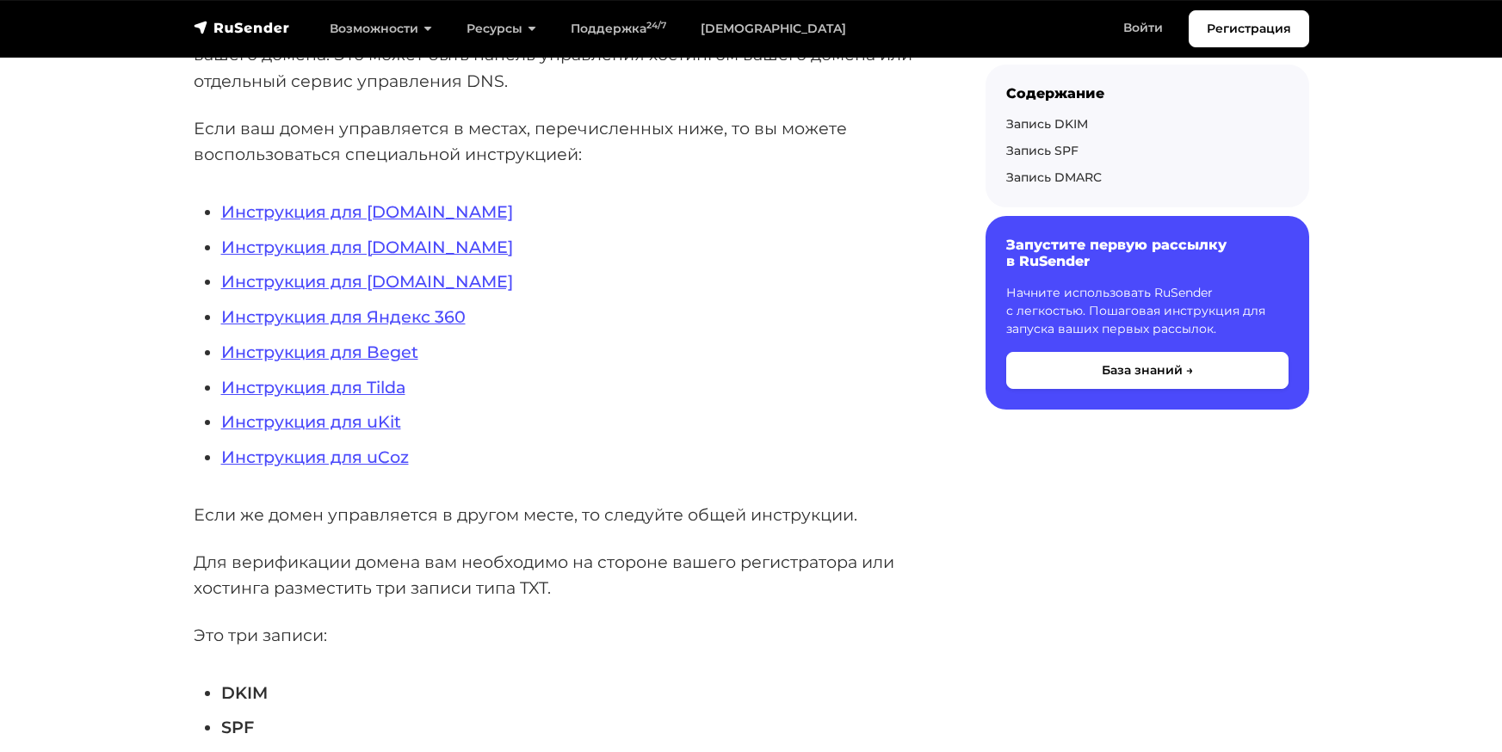
scroll to position [516, 0]
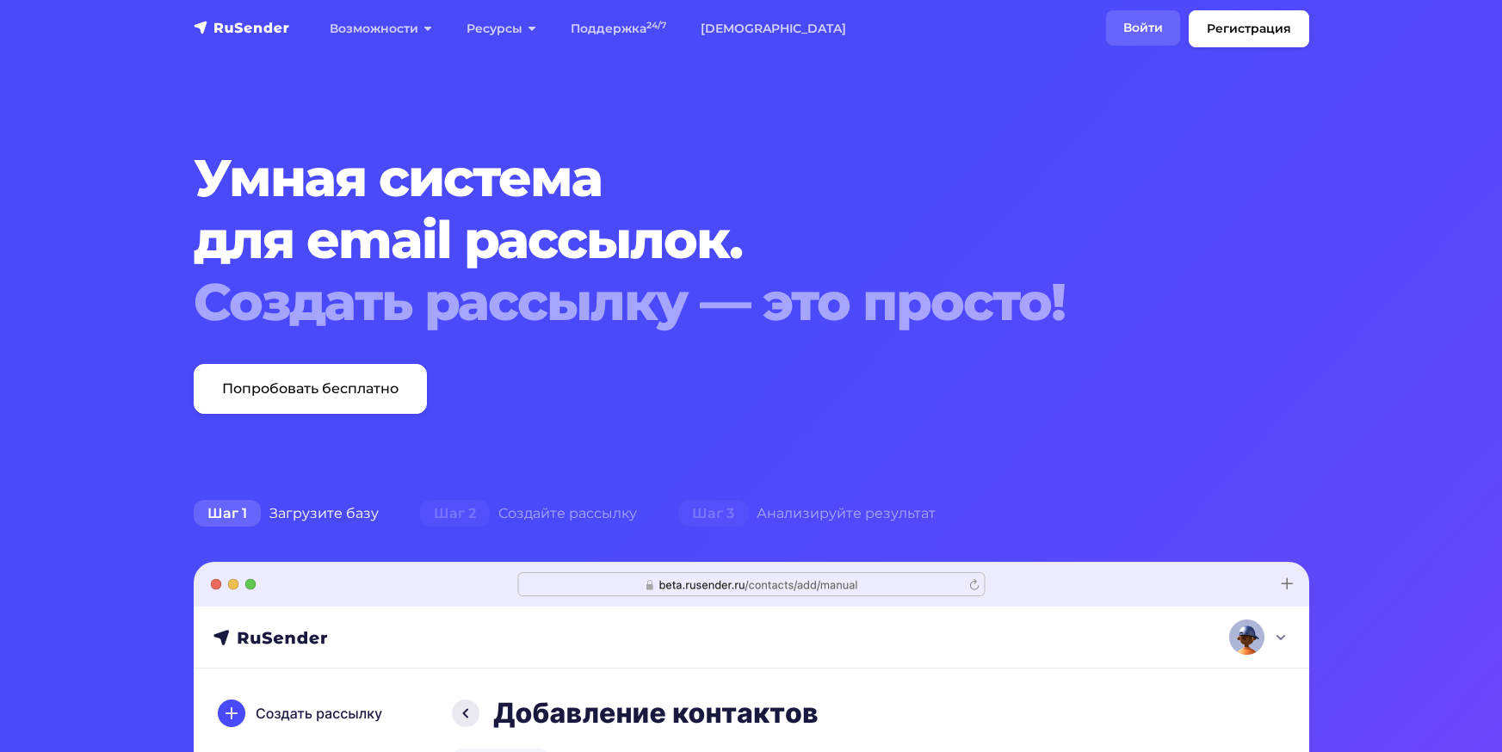
click at [1143, 33] on link "Войти" at bounding box center [1143, 27] width 74 height 35
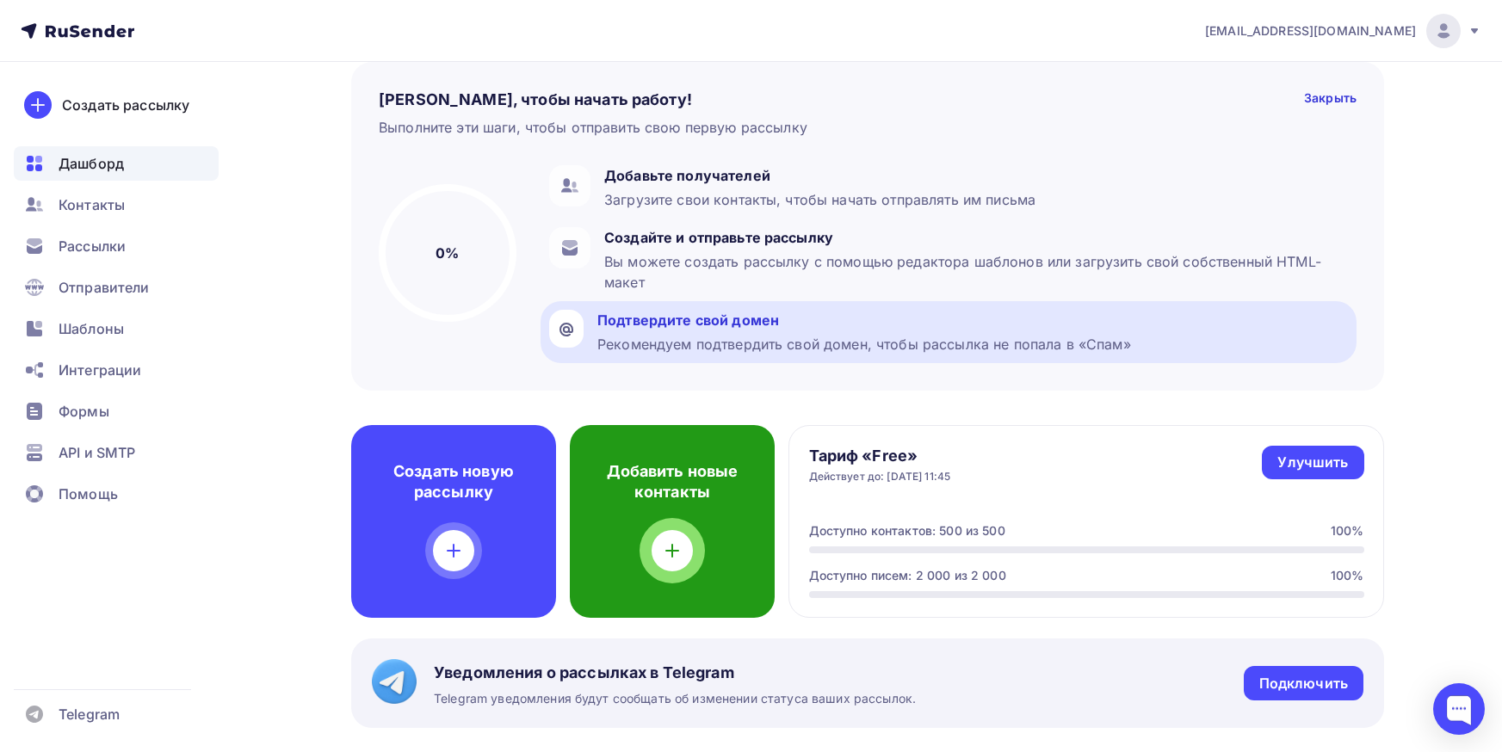
scroll to position [86, 0]
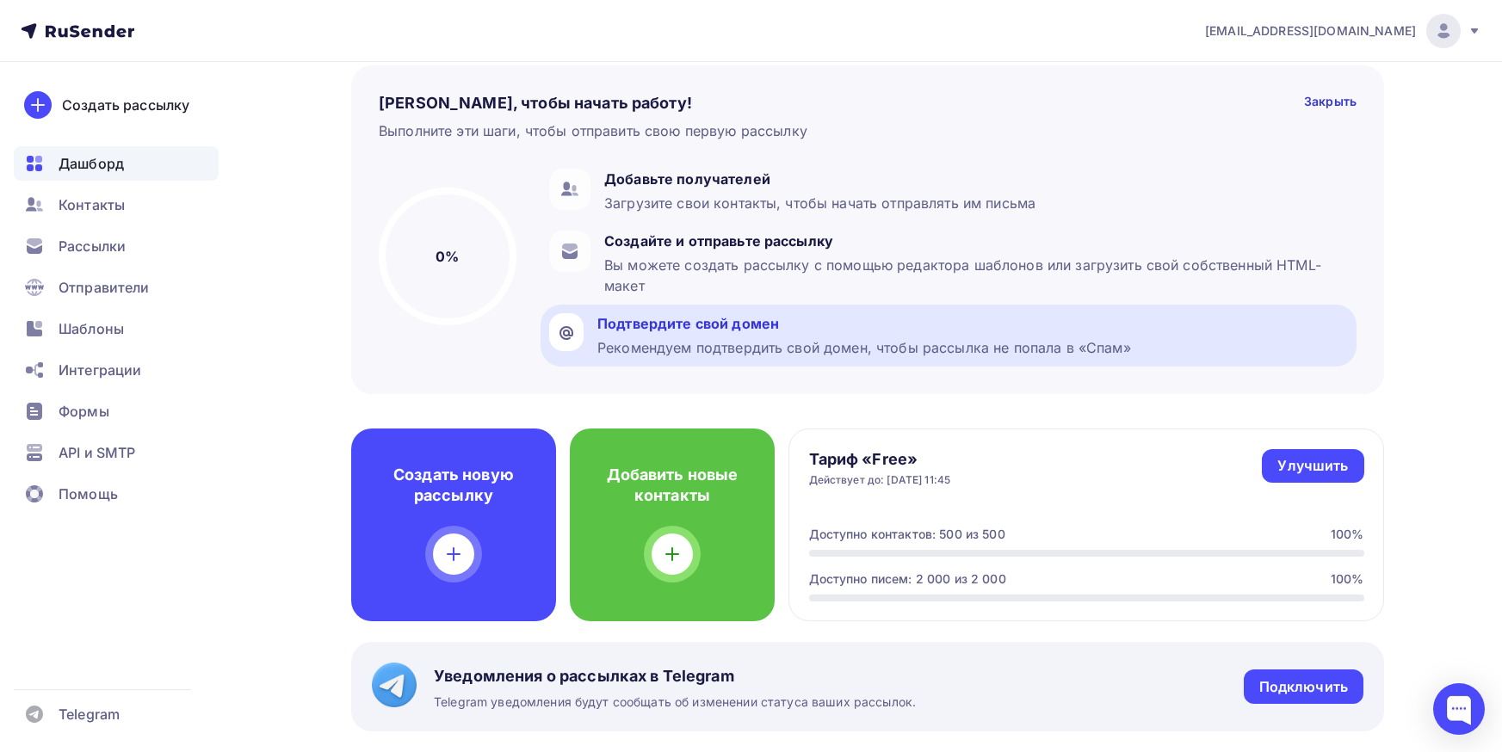
click at [705, 334] on div "Подтвердите свой домен Рекомендуем подтвердить свой домен, чтобы рассылка не по…" at bounding box center [864, 335] width 534 height 45
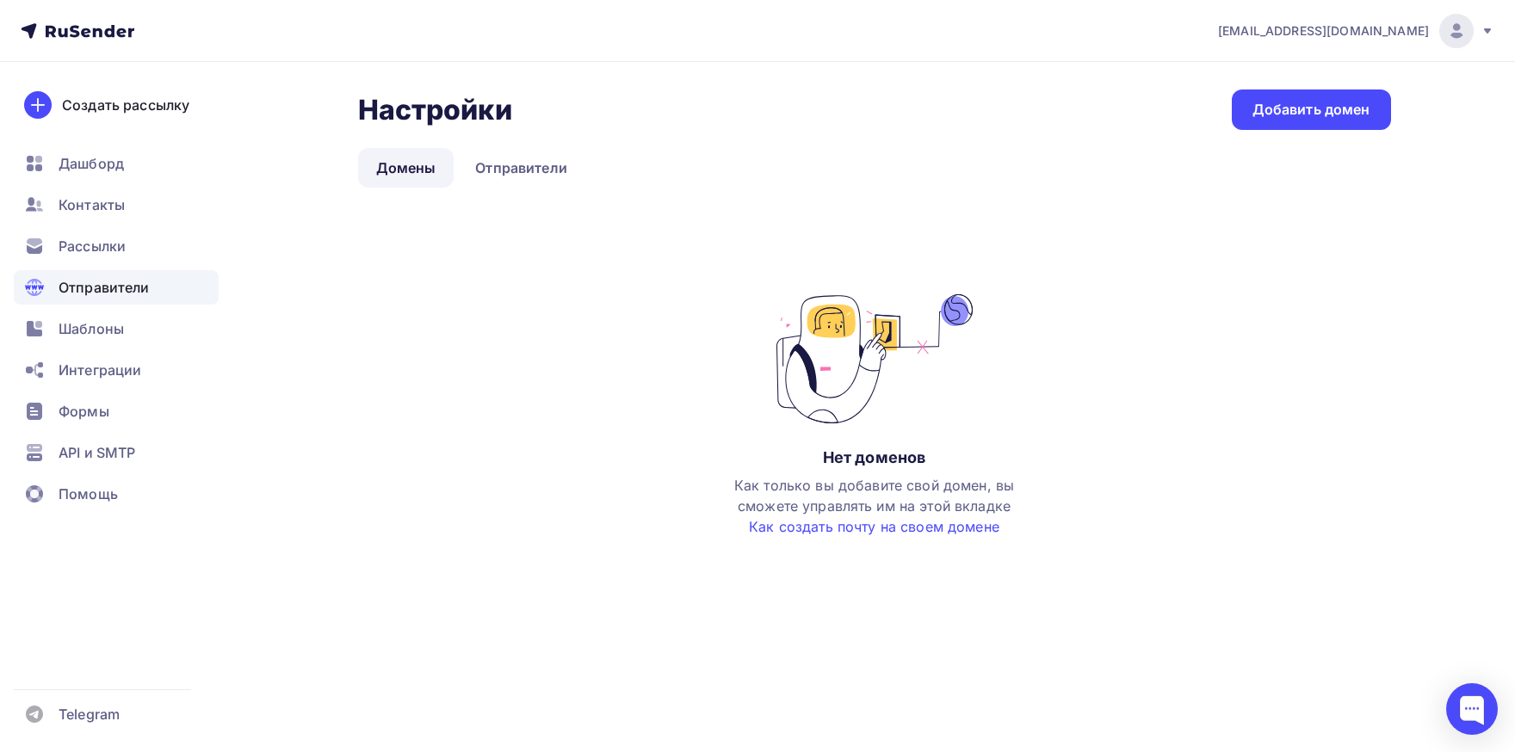
click at [444, 171] on link "Домены" at bounding box center [406, 168] width 96 height 40
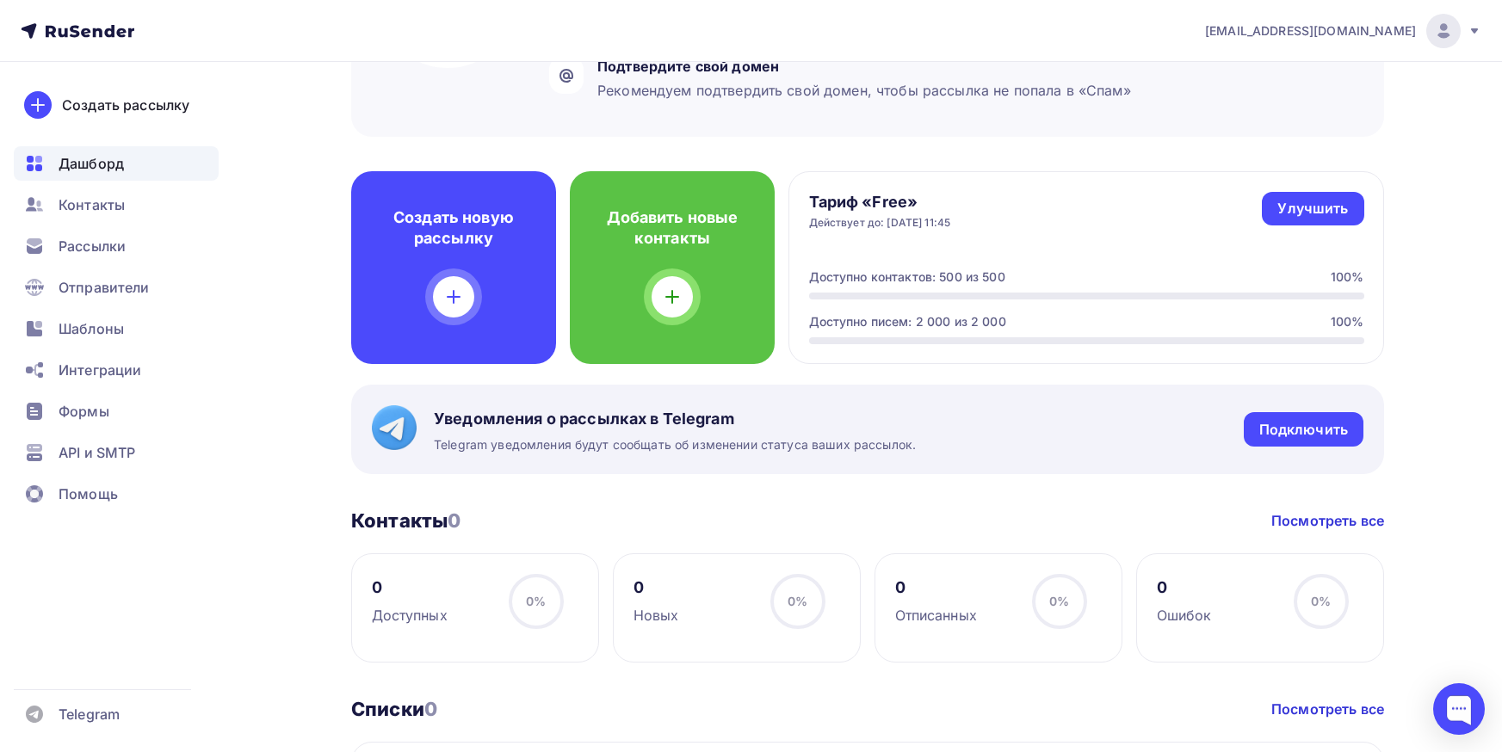
scroll to position [344, 0]
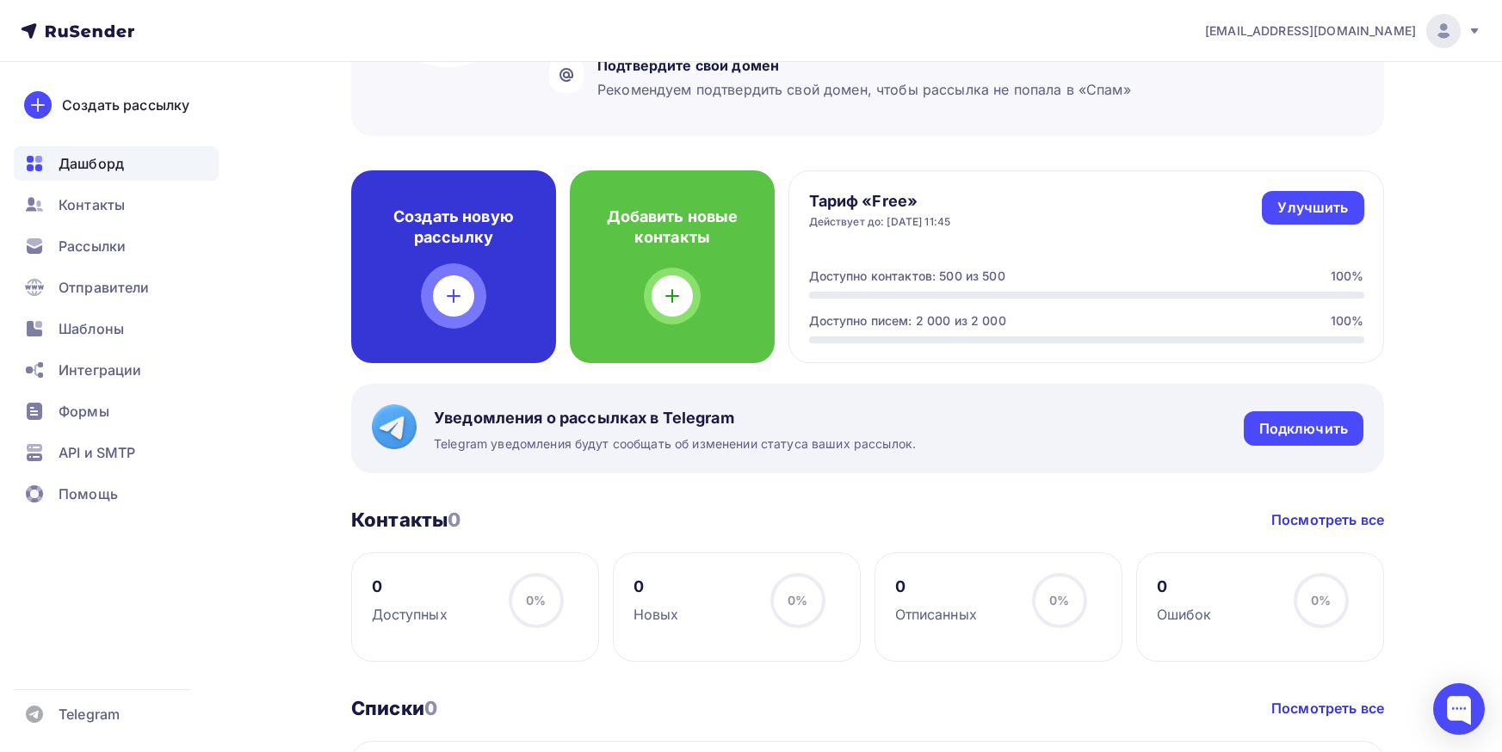
click at [465, 291] on div at bounding box center [453, 295] width 41 height 41
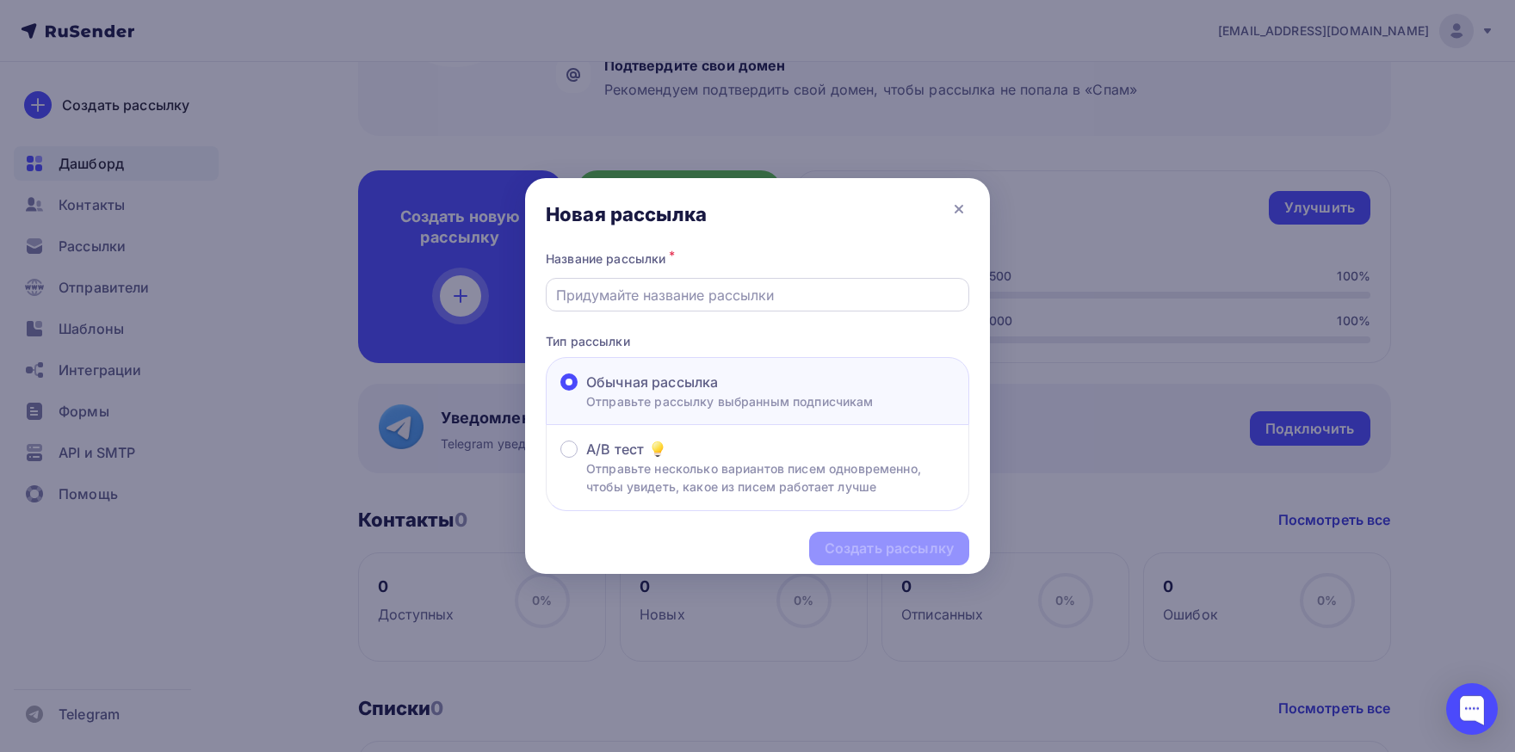
click at [673, 303] on input "text" at bounding box center [758, 295] width 404 height 21
type input "лаборатория"
click at [926, 546] on div "Создать рассылку" at bounding box center [889, 549] width 129 height 20
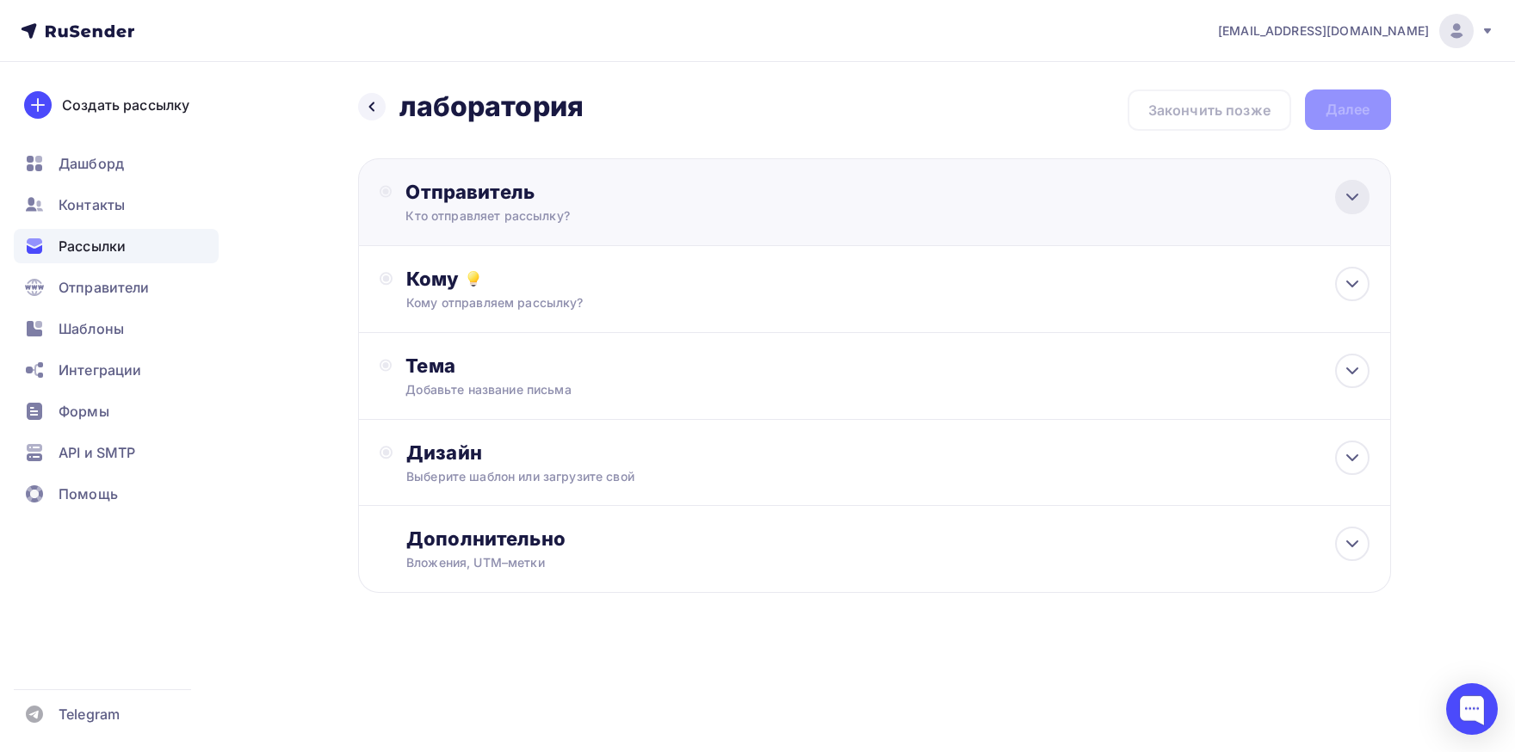
click at [1363, 197] on div at bounding box center [1352, 197] width 34 height 34
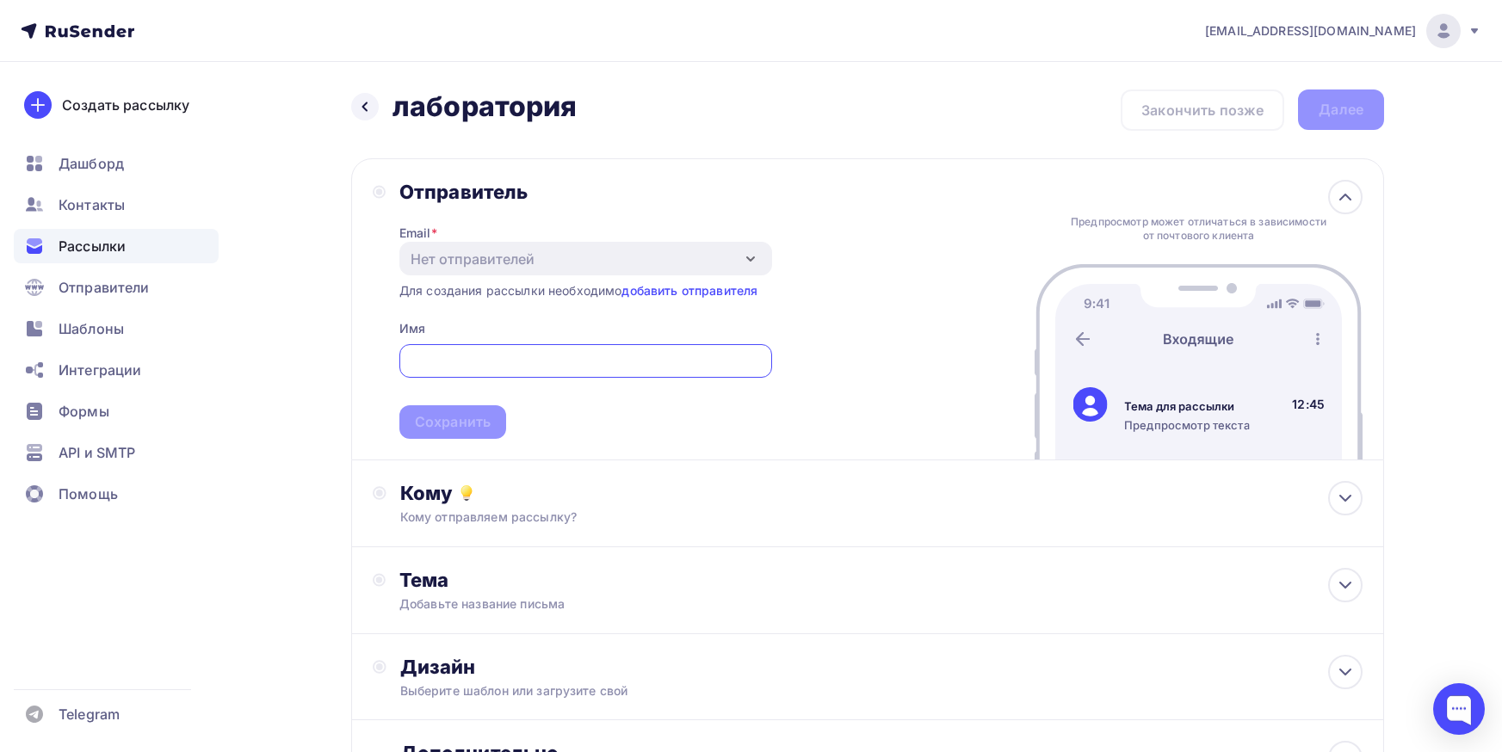
paste input "[EMAIL_ADDRESS][DOMAIN_NAME]"
type input "[EMAIL_ADDRESS][DOMAIN_NAME]"
click at [707, 448] on div "Отправитель Email * Нет отправителей Добавить отправителя Для создания рассылки…" at bounding box center [867, 309] width 1033 height 302
click at [462, 405] on span "[EMAIL_ADDRESS][DOMAIN_NAME] Сохранить" at bounding box center [585, 388] width 373 height 102
click at [745, 325] on div "Email * Нет отправителей Добавить отправителя Для создания рассылки необходимо …" at bounding box center [585, 321] width 373 height 235
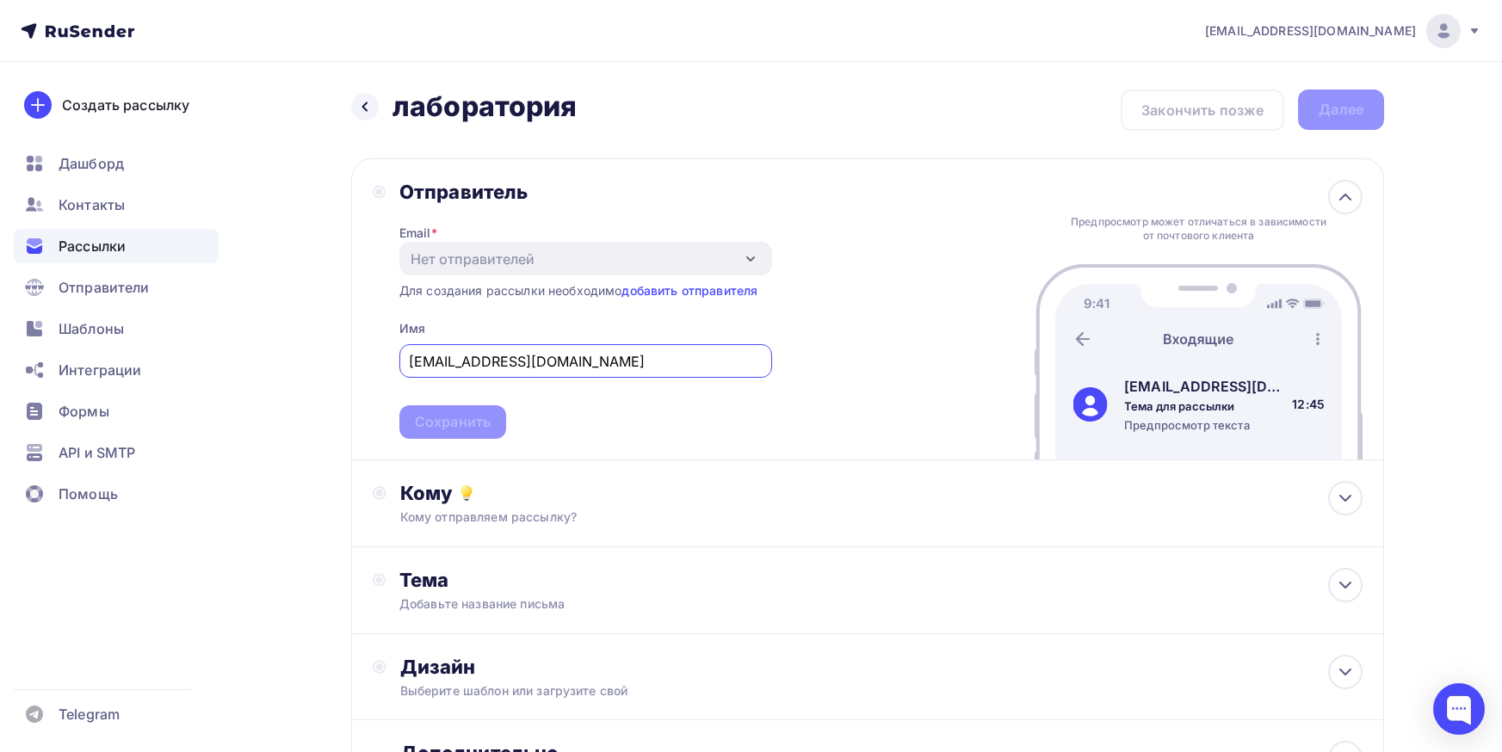
drag, startPoint x: 546, startPoint y: 359, endPoint x: 563, endPoint y: 364, distance: 18.0
click at [285, 361] on div "Назад лаборатория лаборатория Закончить позже Далее Отправитель Email * Нет отп…" at bounding box center [751, 490] width 1411 height 856
drag, startPoint x: 615, startPoint y: 369, endPoint x: 380, endPoint y: 363, distance: 235.1
click at [356, 363] on div "Отправитель Email * Нет отправителей Добавить отправителя Для создания рассылки…" at bounding box center [867, 309] width 1033 height 302
click at [384, 197] on icon at bounding box center [379, 192] width 13 height 14
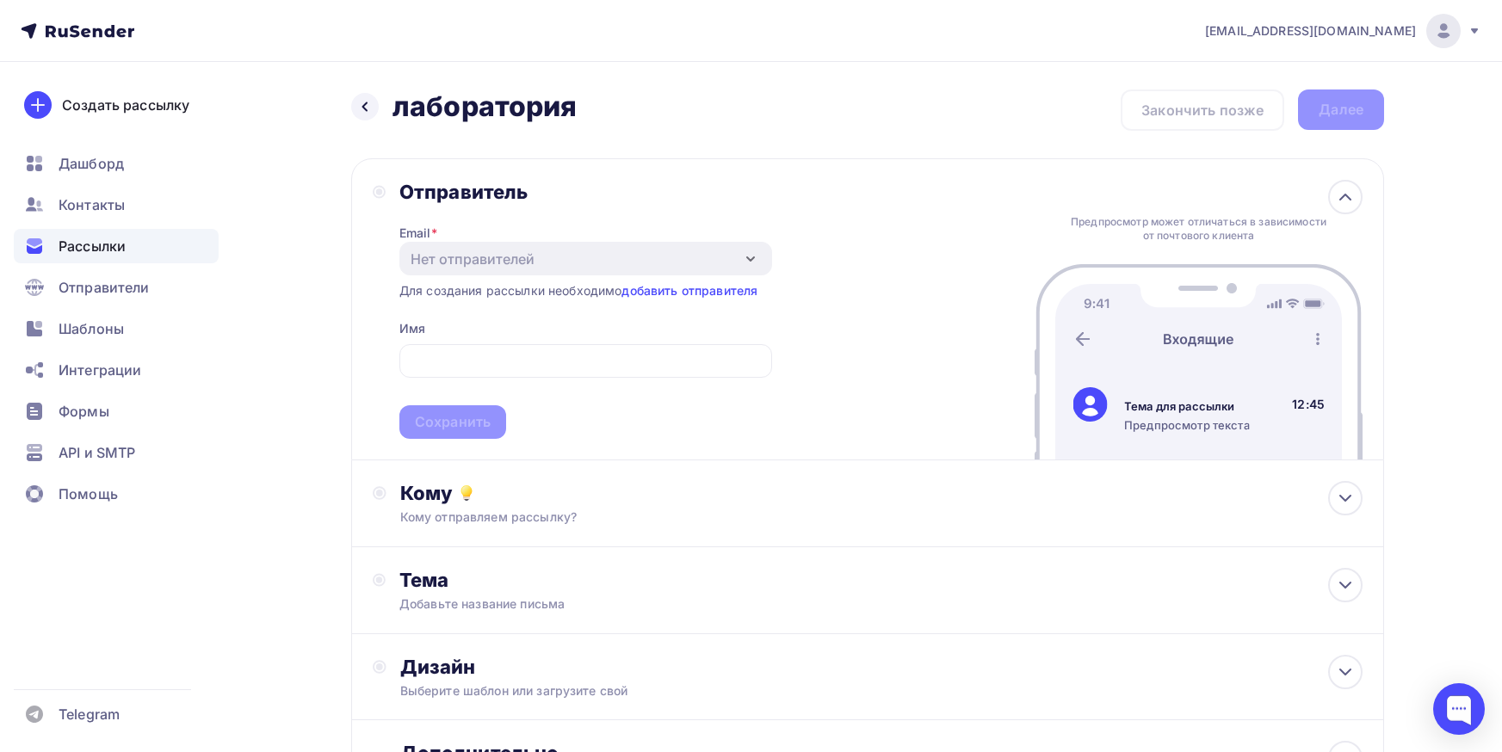
scroll to position [86, 0]
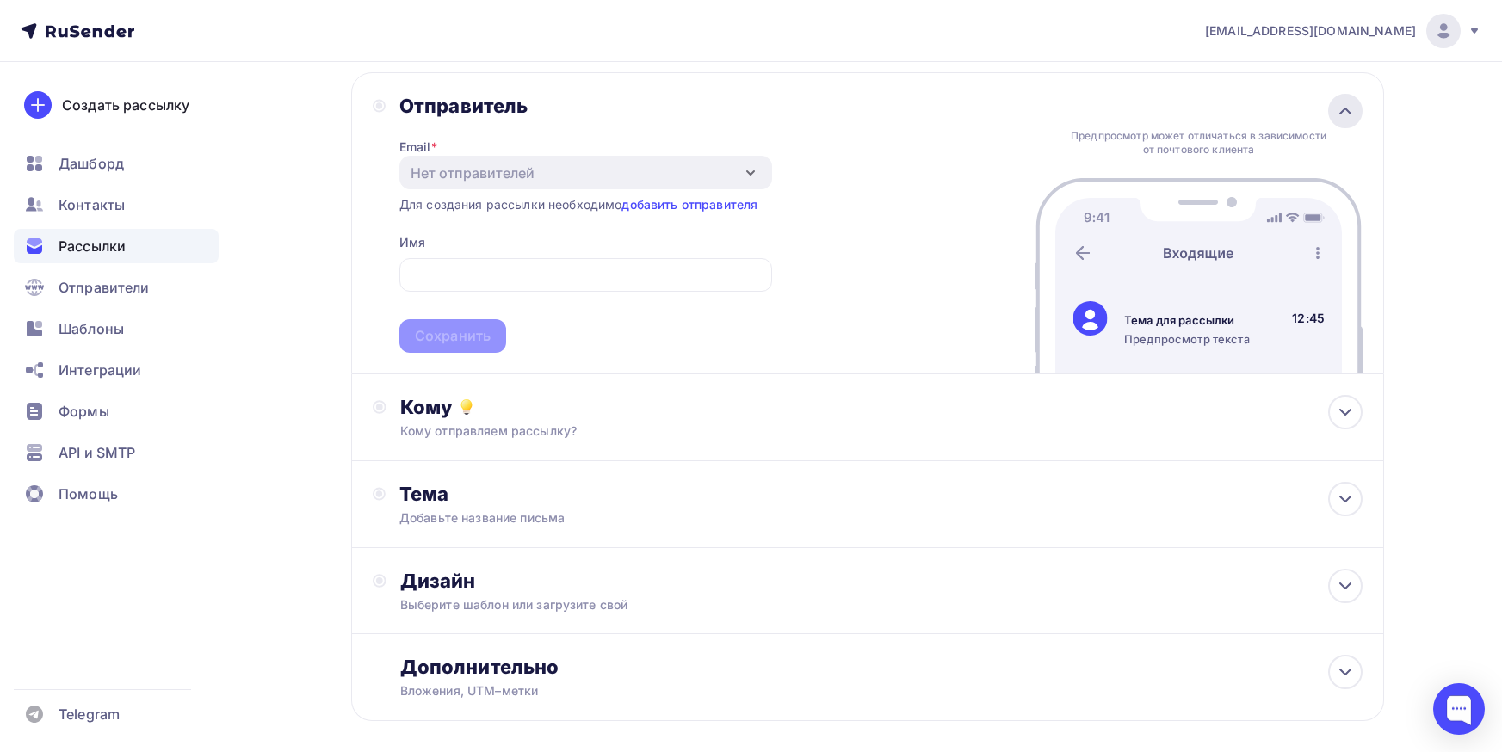
click at [1338, 108] on icon at bounding box center [1345, 111] width 21 height 21
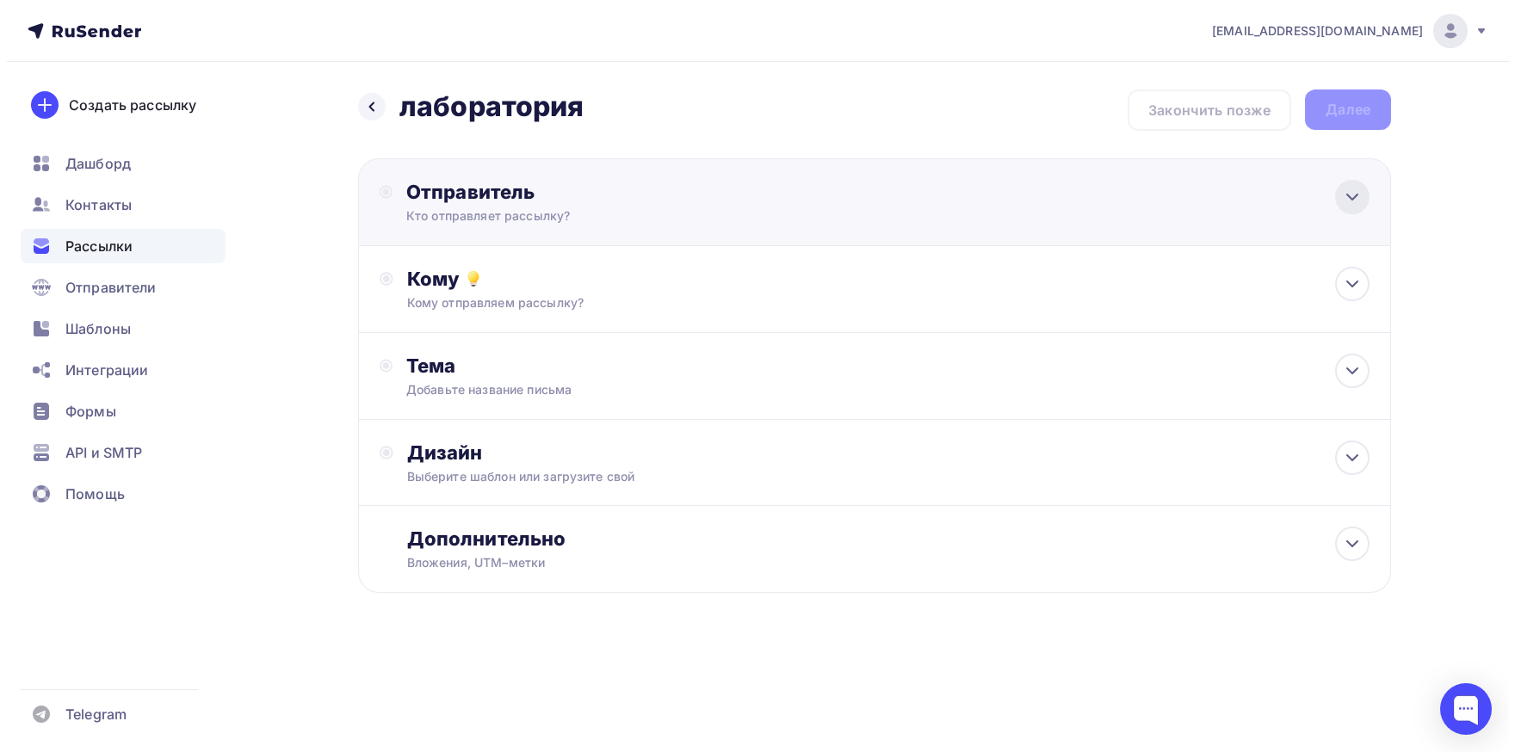
scroll to position [0, 0]
click at [1338, 108] on div "Назад лаборатория лаборатория Закончить позже Далее" at bounding box center [874, 110] width 1033 height 41
click at [442, 210] on div "Кто отправляет рассылку?" at bounding box center [573, 215] width 336 height 17
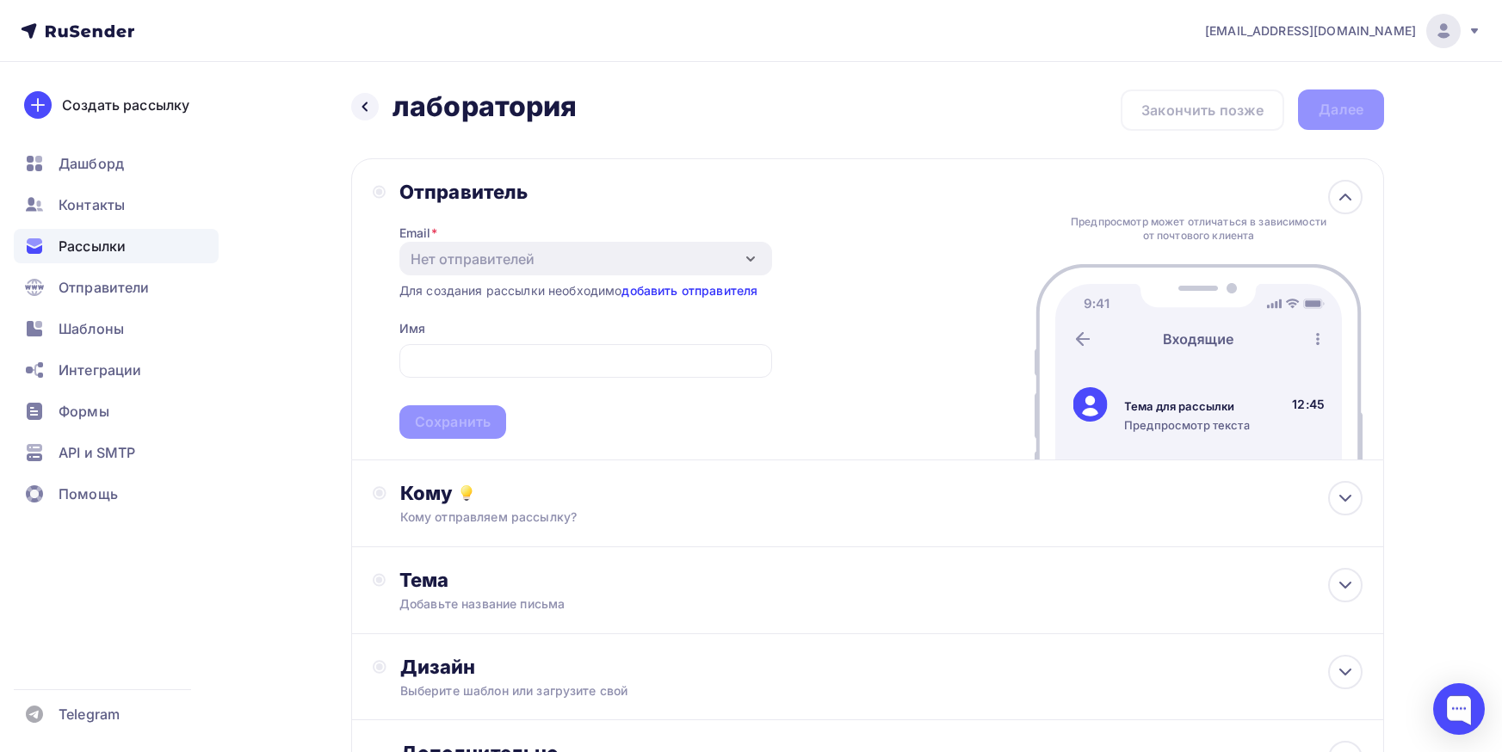
click at [732, 295] on link "добавить отправителя" at bounding box center [689, 290] width 136 height 15
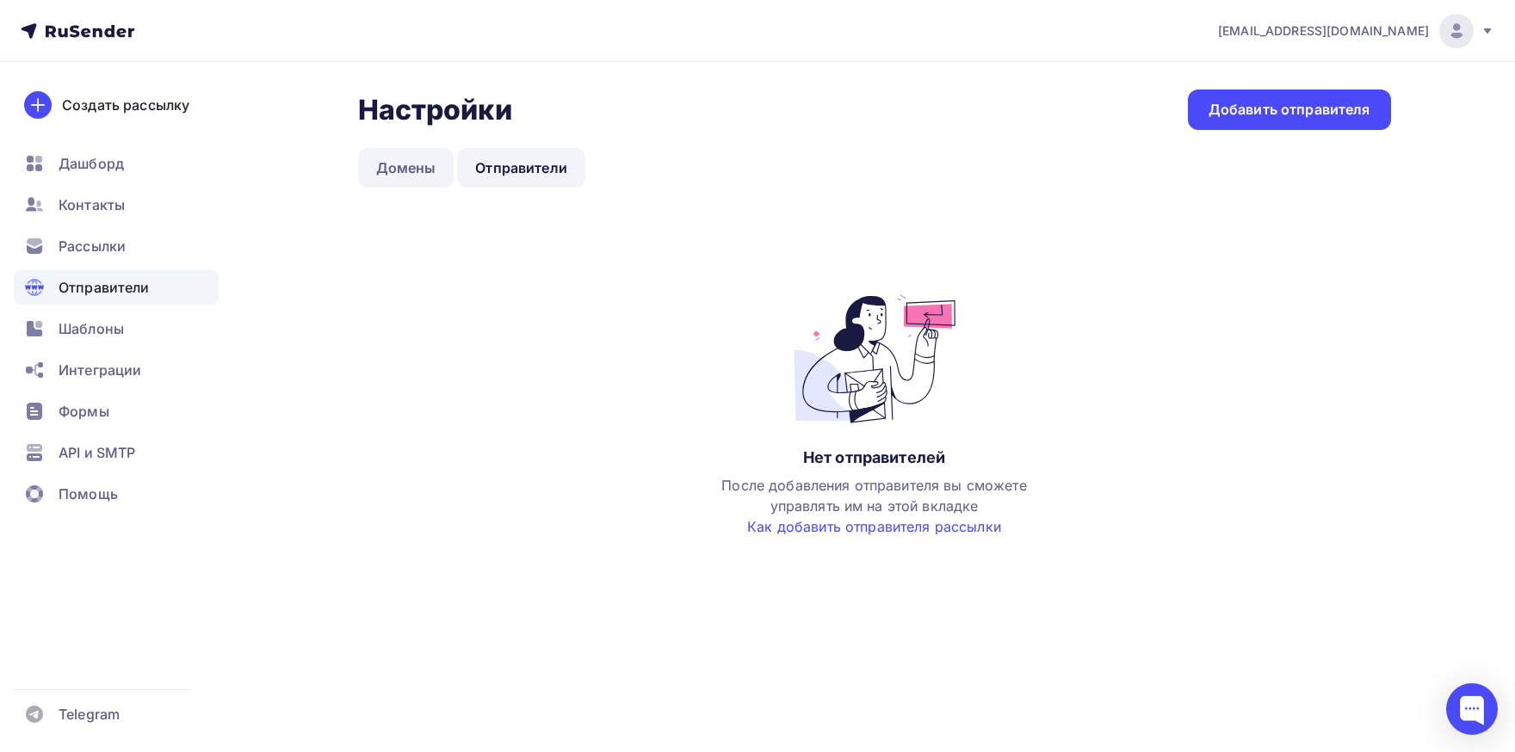
click at [386, 170] on link "Домены" at bounding box center [406, 168] width 96 height 40
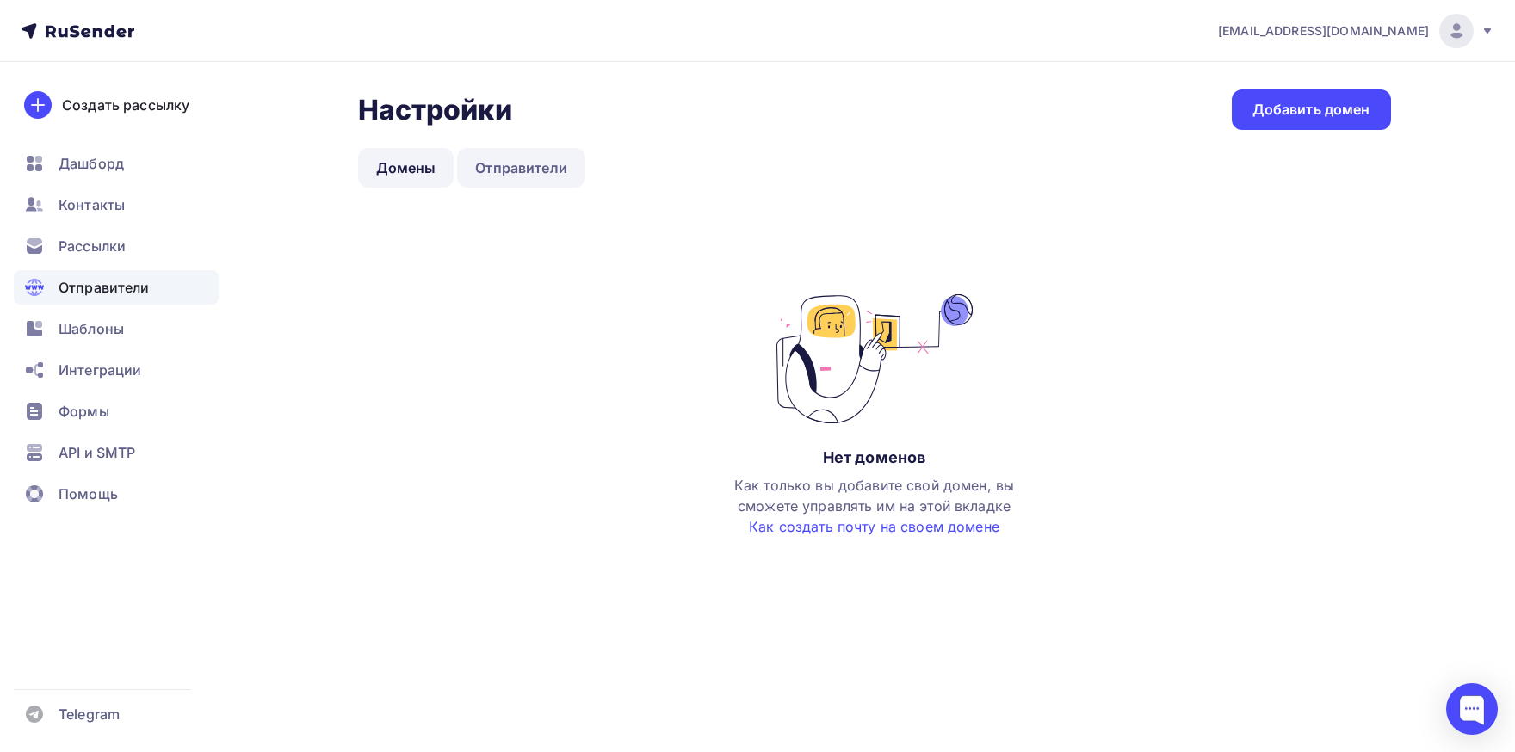
click at [524, 176] on link "Отправители" at bounding box center [521, 168] width 128 height 40
